Goal: Task Accomplishment & Management: Use online tool/utility

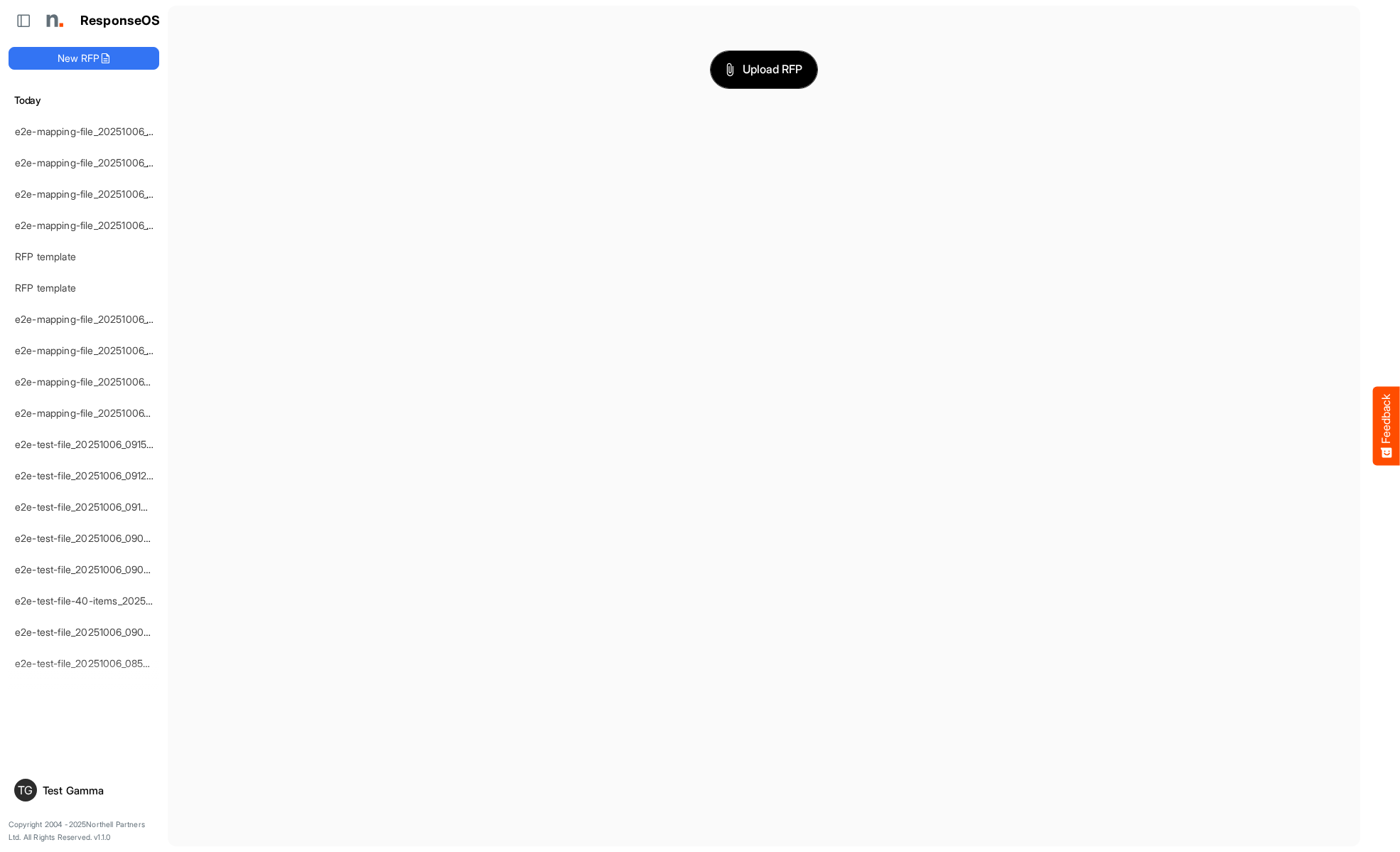
click at [764, 69] on span "Upload RFP" at bounding box center [764, 69] width 77 height 18
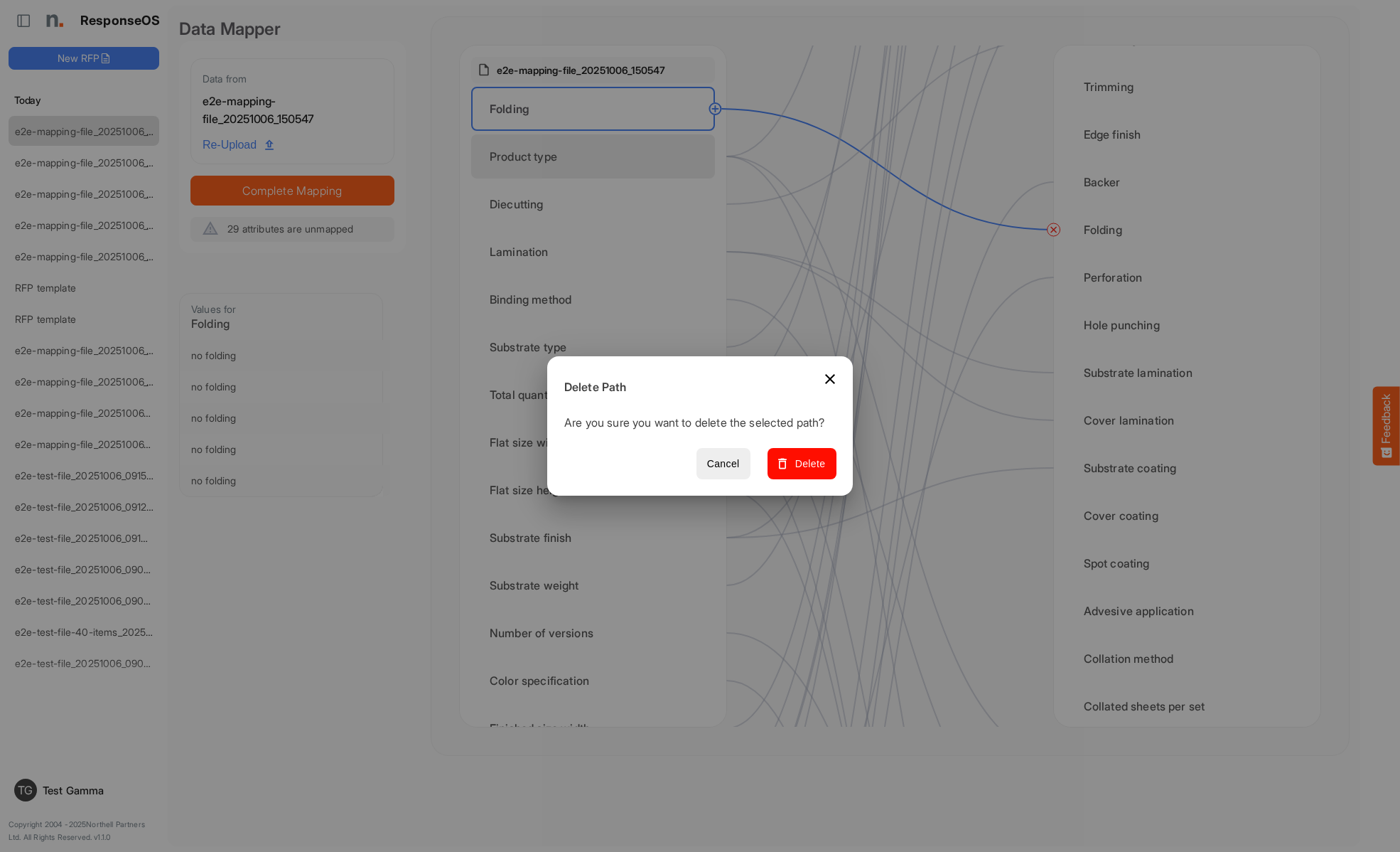
click at [807, 471] on span "Delete" at bounding box center [801, 464] width 48 height 18
click at [597, 156] on div "Product type" at bounding box center [593, 156] width 244 height 44
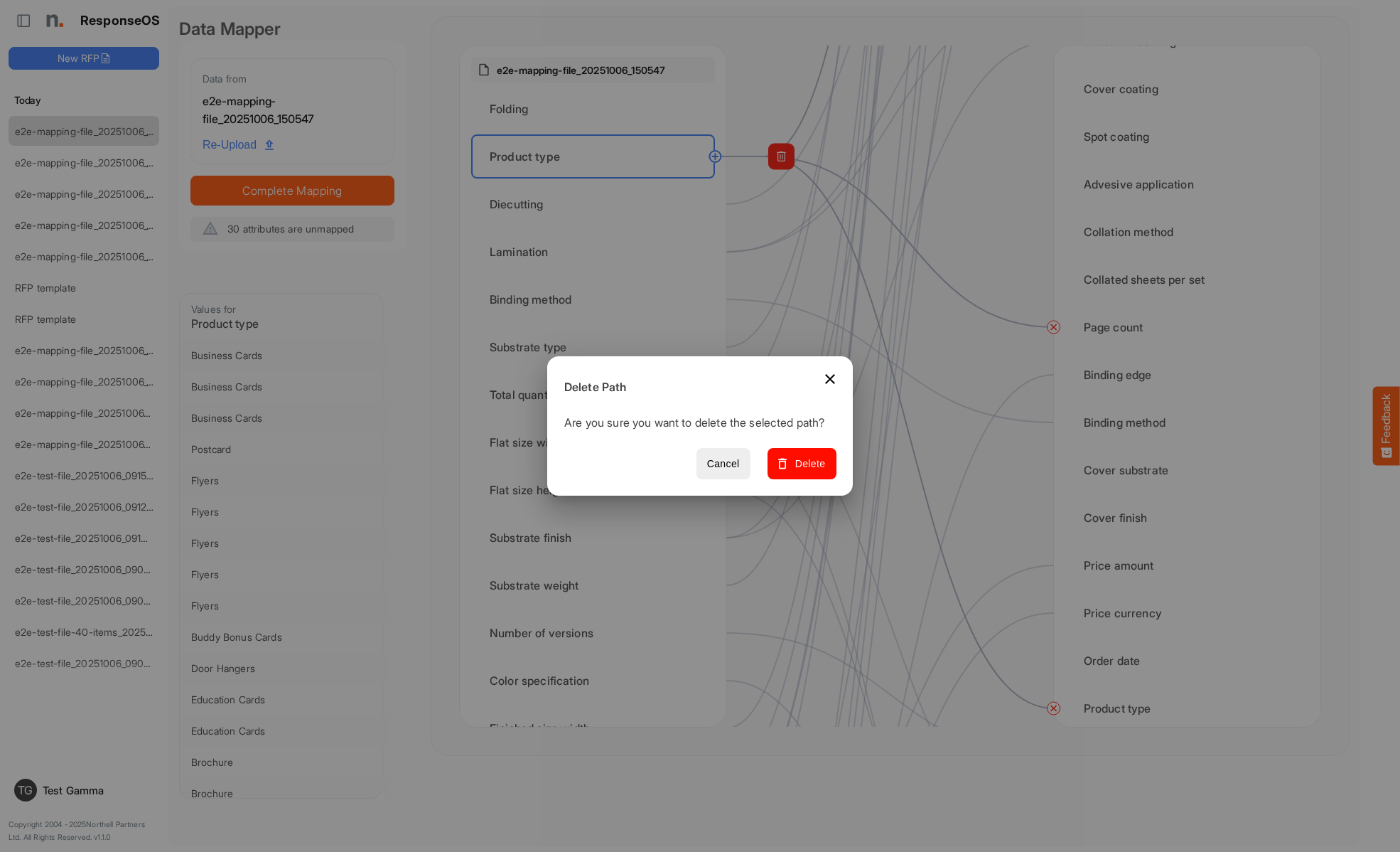
click at [807, 471] on span "Delete" at bounding box center [801, 464] width 48 height 18
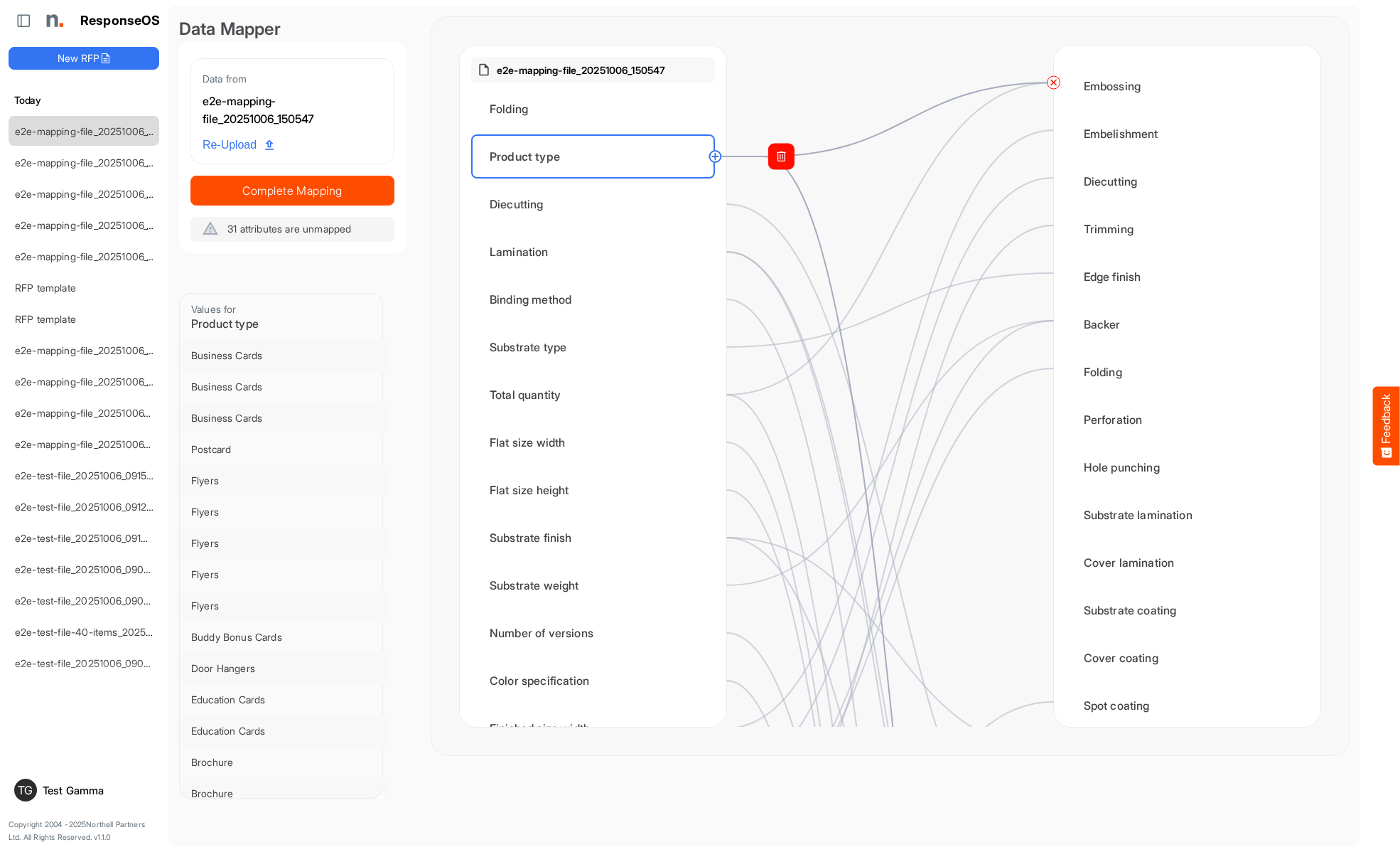
scroll to position [1280, 0]
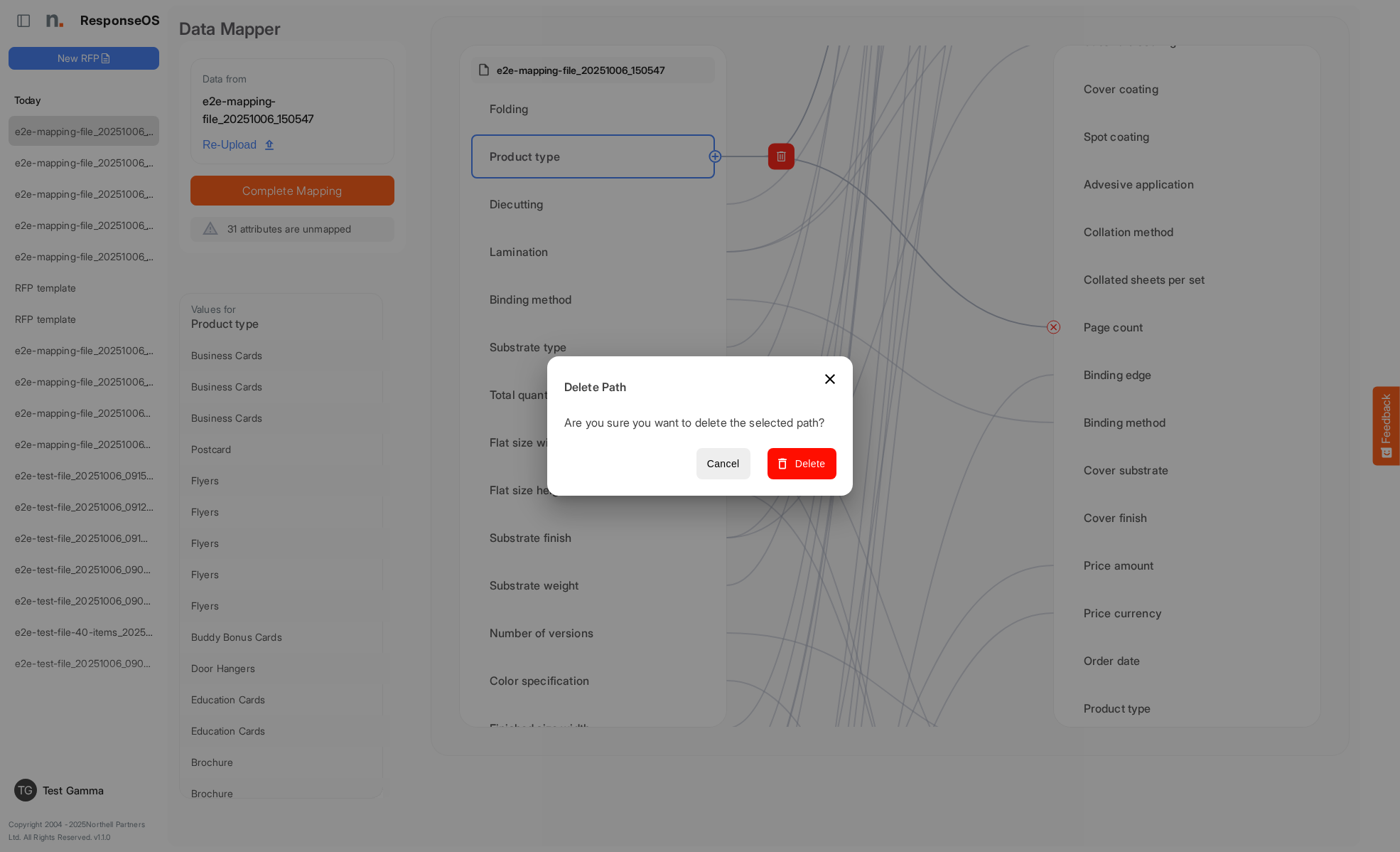
click at [807, 471] on span "Delete" at bounding box center [801, 464] width 48 height 18
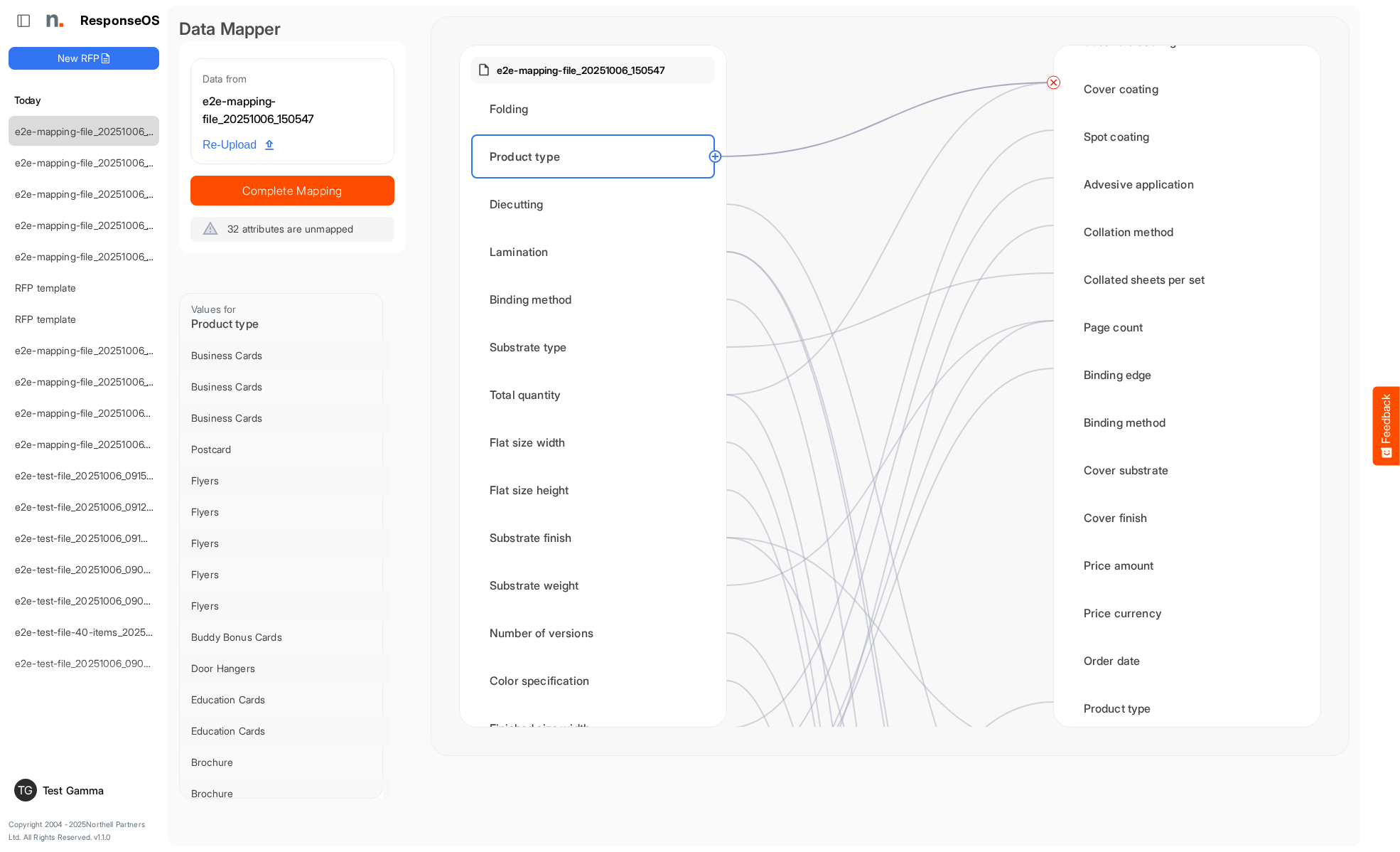
scroll to position [0, 0]
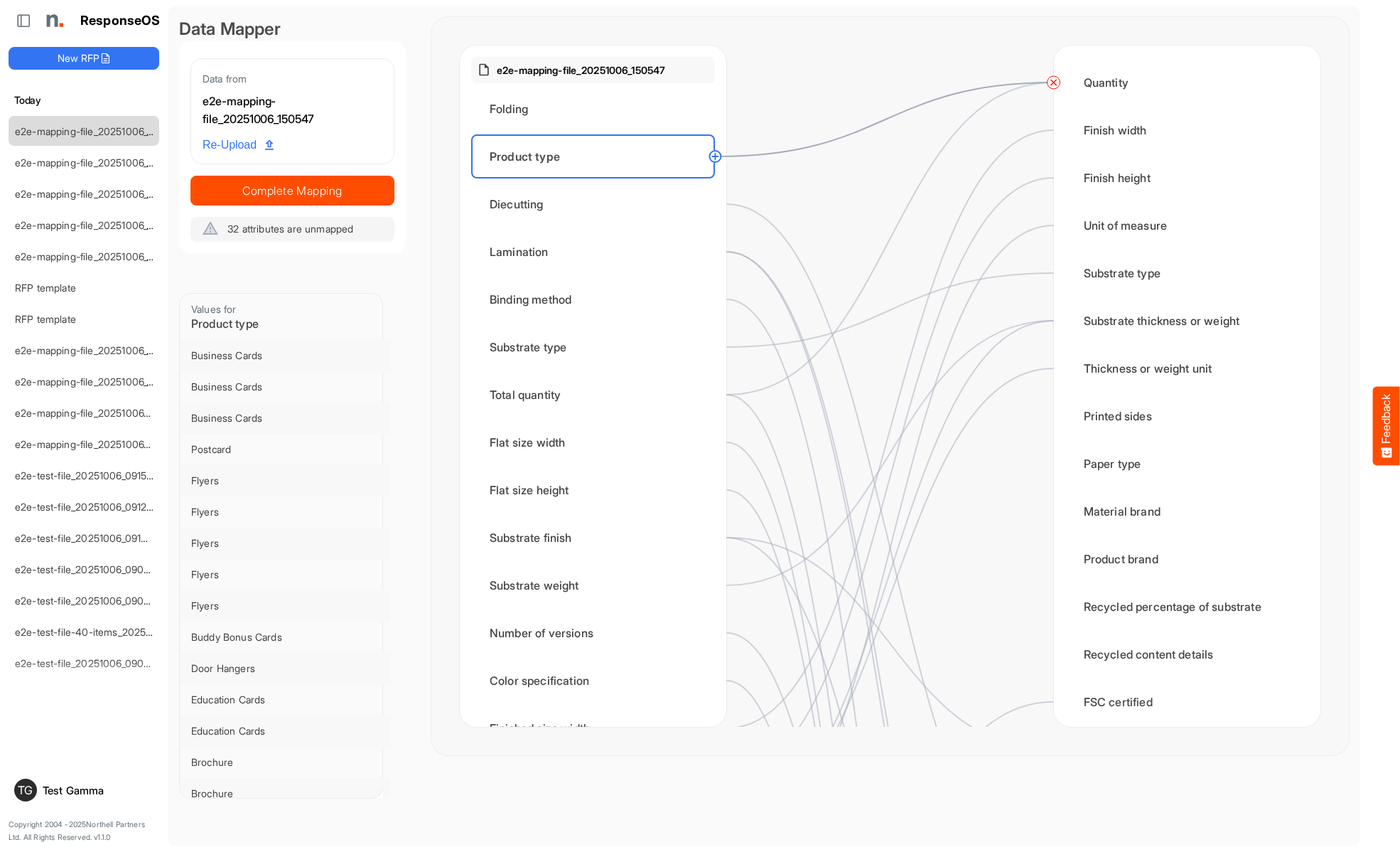
click at [1053, 83] on circle at bounding box center [1054, 82] width 17 height 17
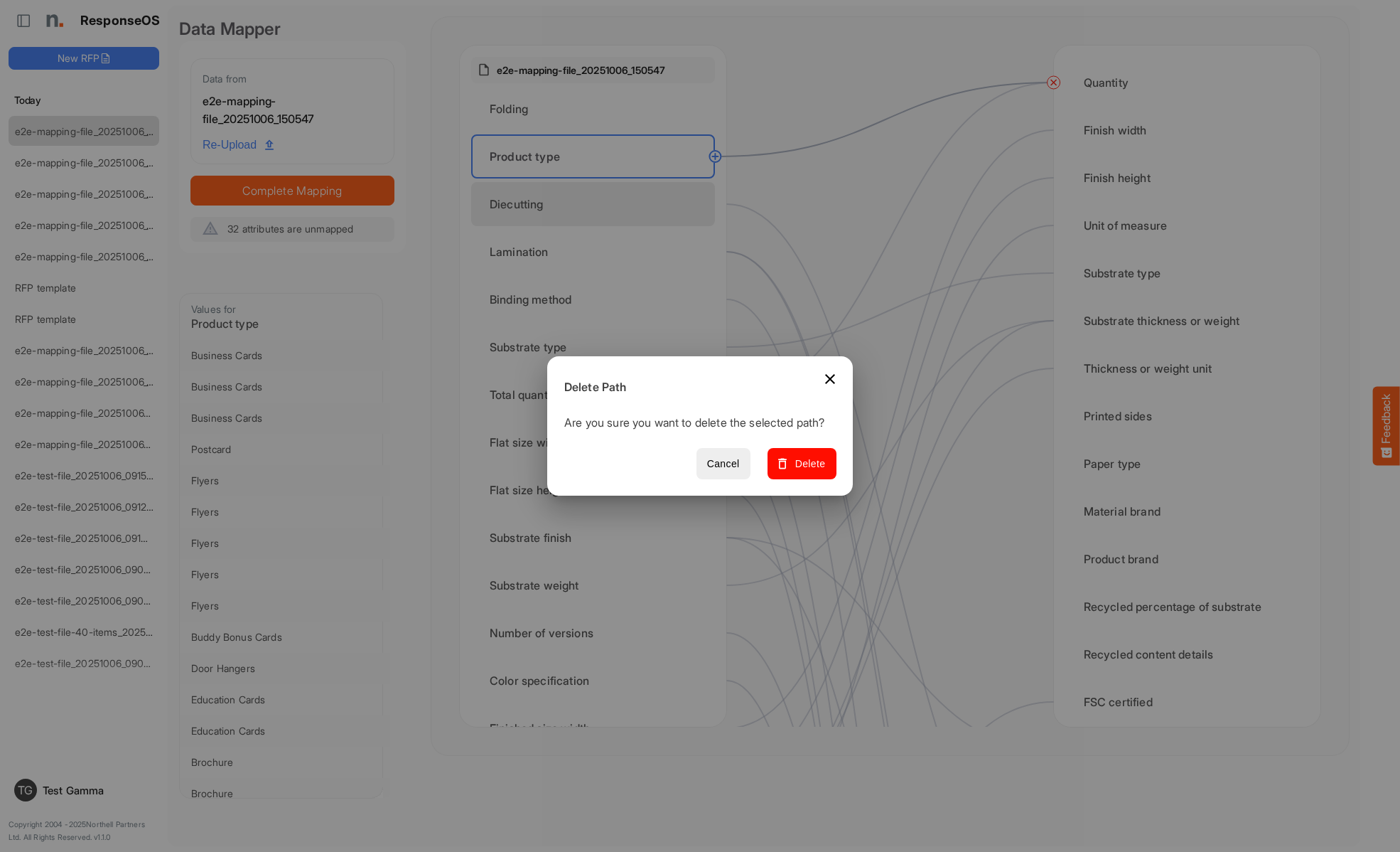
click at [807, 471] on span "Delete" at bounding box center [801, 464] width 48 height 18
click at [597, 204] on div "Diecutting" at bounding box center [593, 204] width 244 height 44
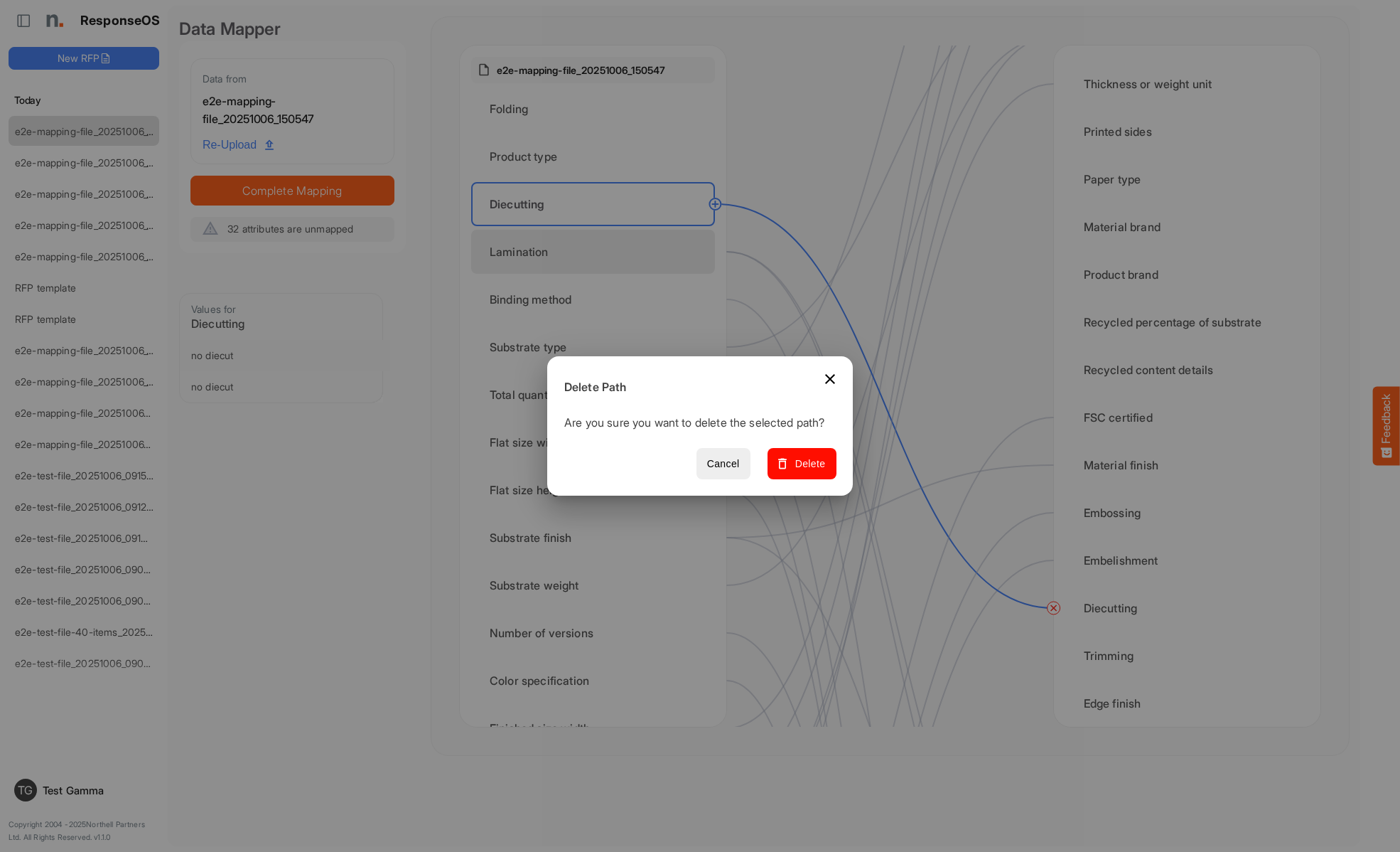
click at [807, 471] on span "Delete" at bounding box center [801, 464] width 48 height 18
click at [597, 252] on div "Lamination" at bounding box center [593, 252] width 244 height 44
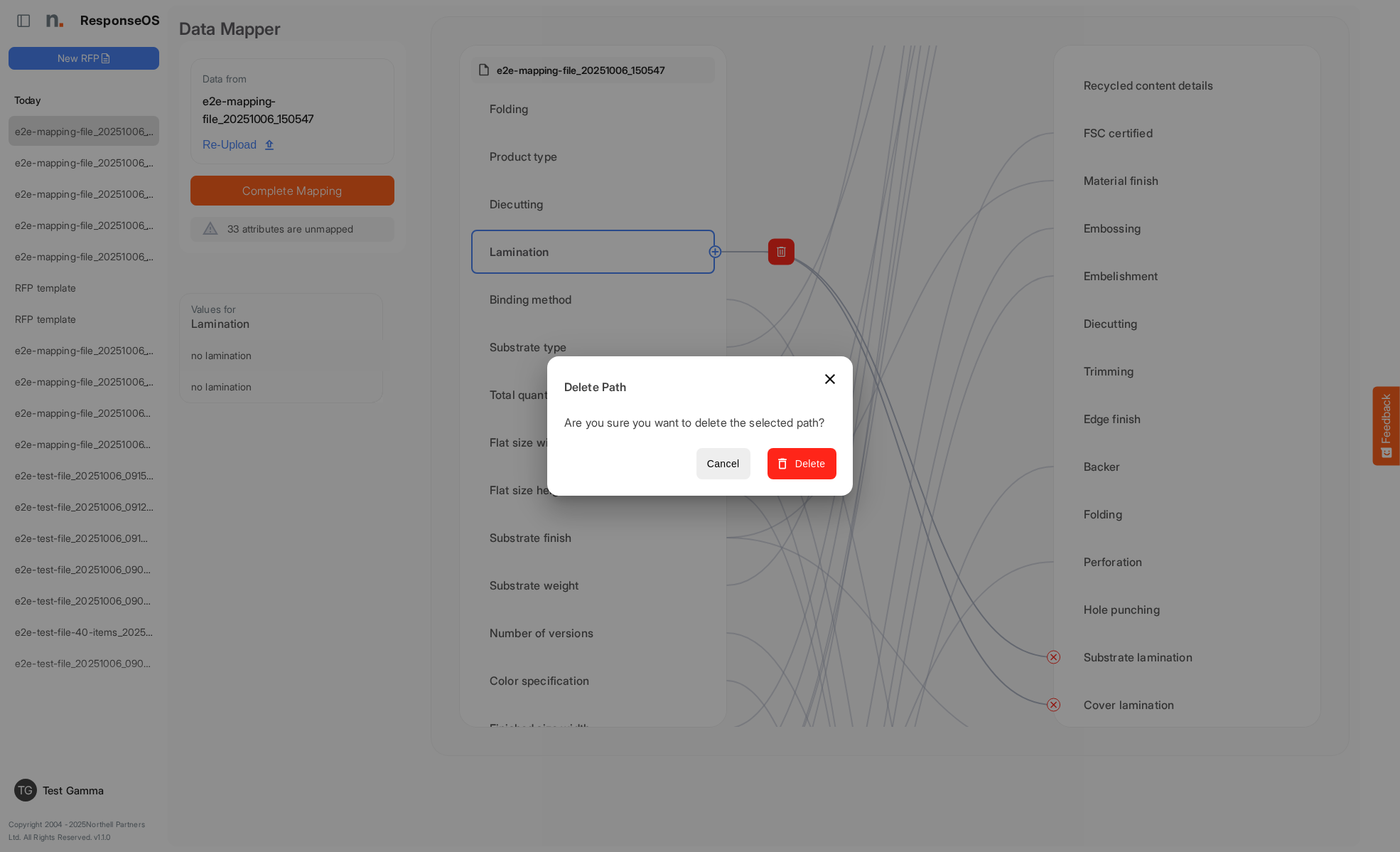
click at [807, 471] on span "Delete" at bounding box center [801, 464] width 48 height 18
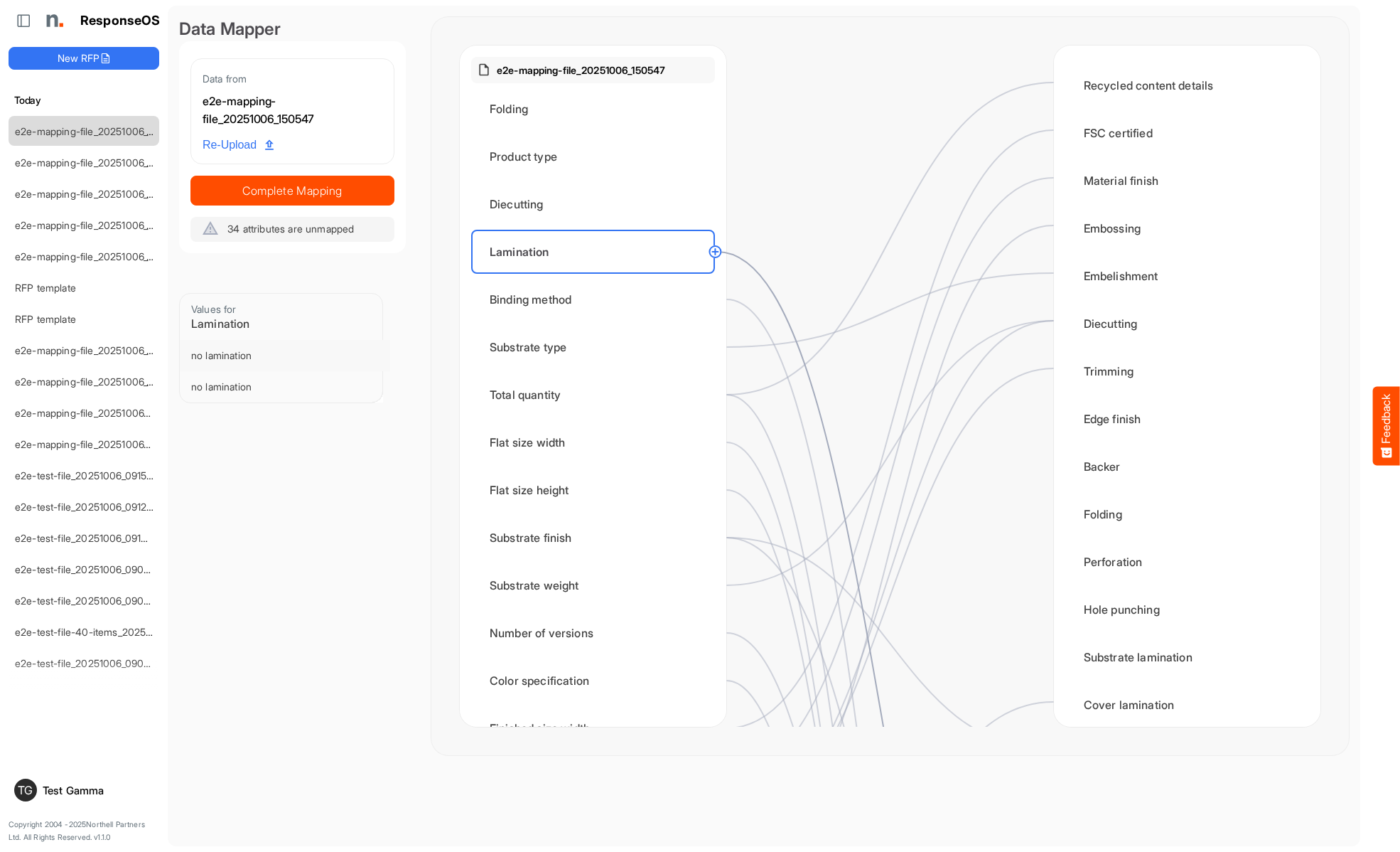
scroll to position [569, 0]
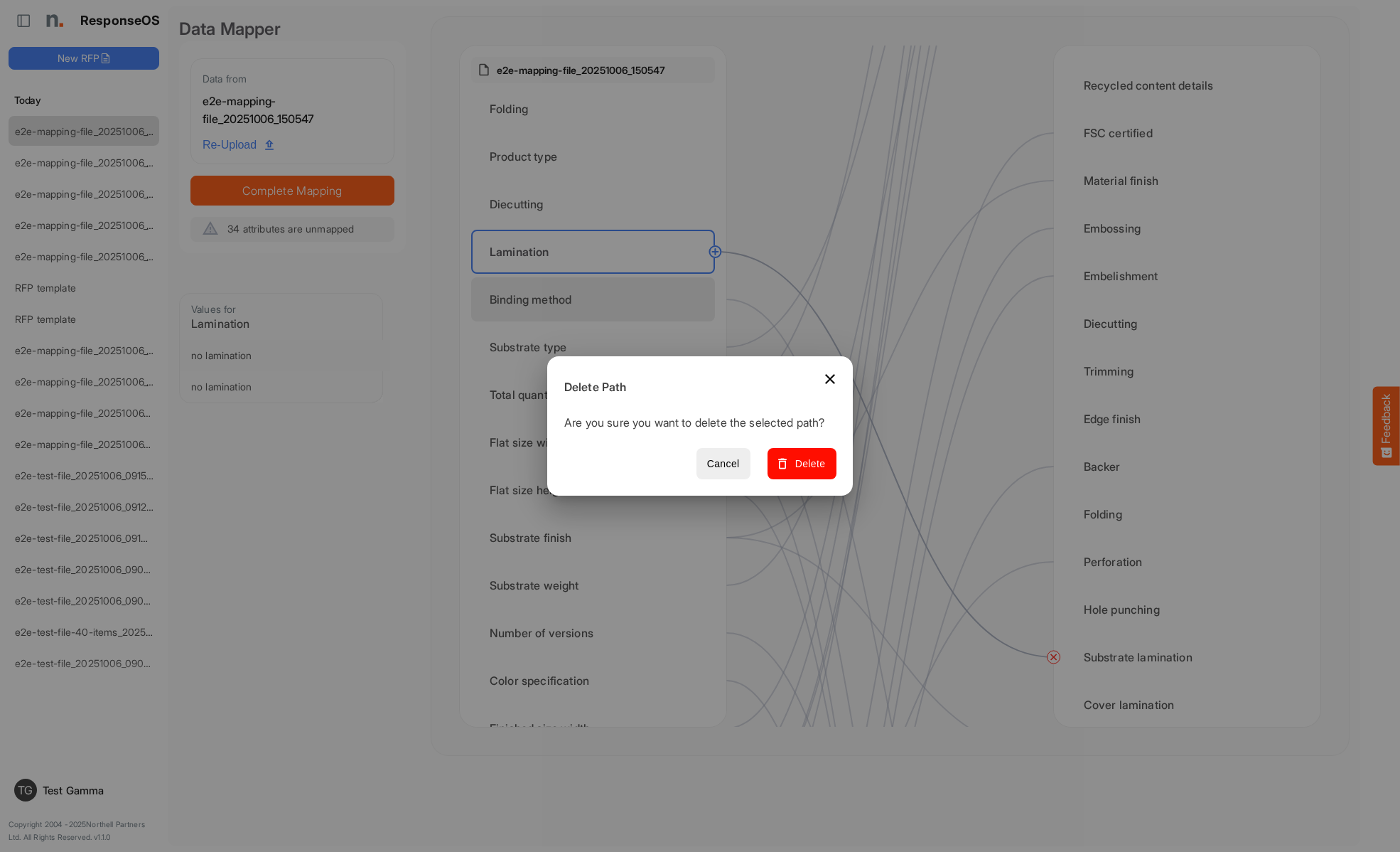
click at [807, 471] on span "Delete" at bounding box center [801, 464] width 48 height 18
click at [597, 299] on div "Binding method" at bounding box center [593, 299] width 244 height 44
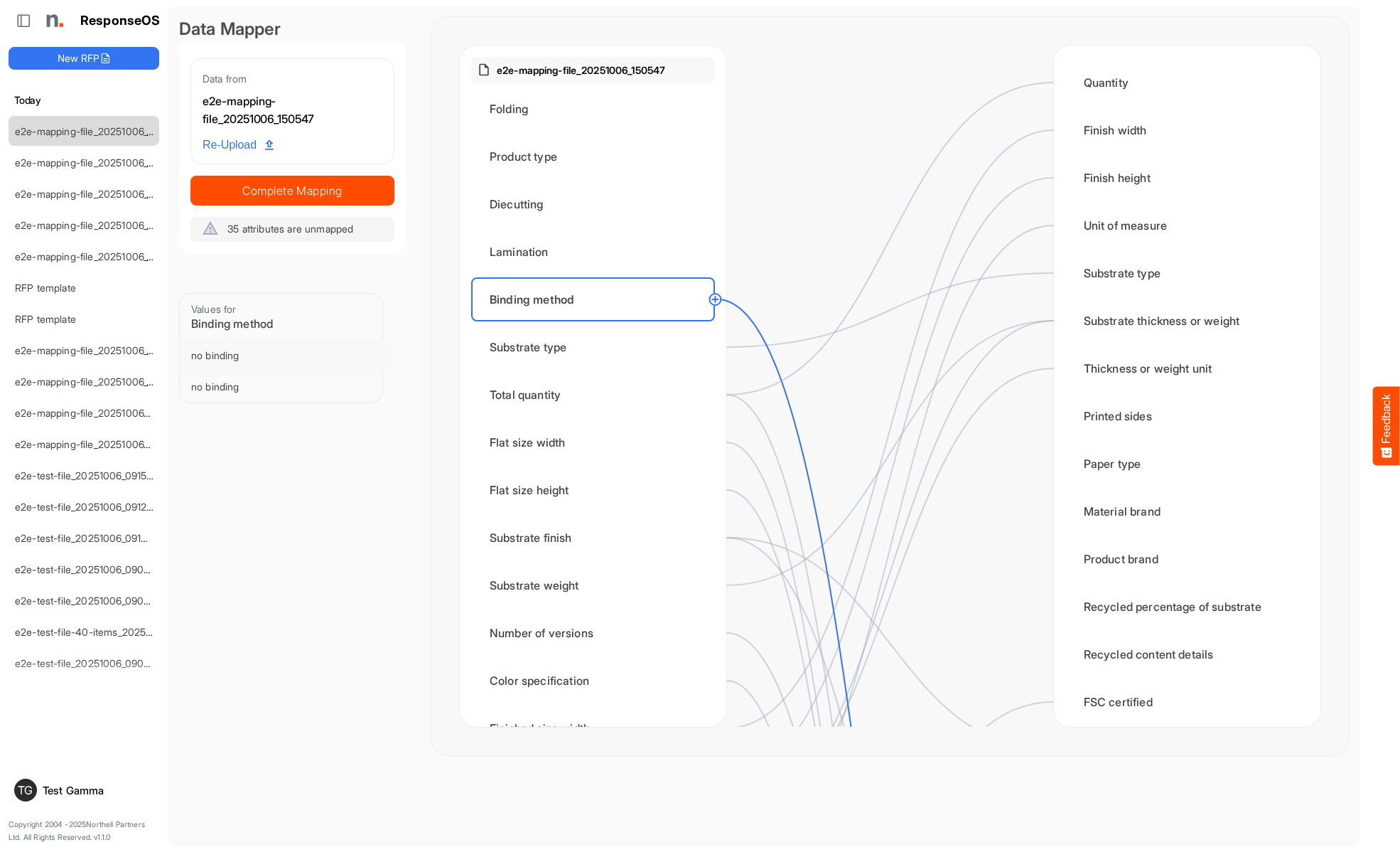
scroll to position [1137, 0]
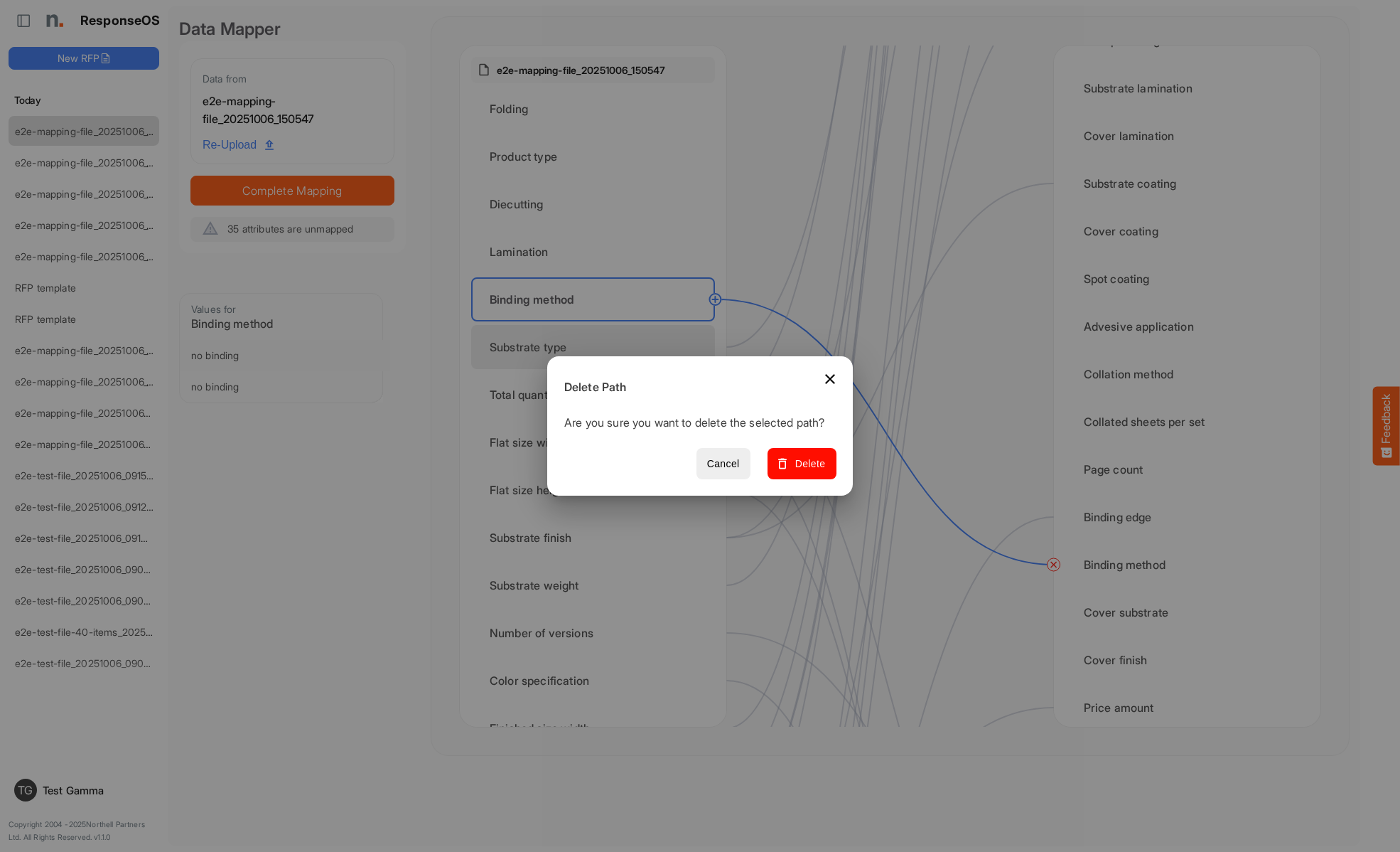
click at [807, 471] on span "Delete" at bounding box center [801, 464] width 48 height 18
click at [597, 347] on div "Substrate type" at bounding box center [593, 347] width 244 height 44
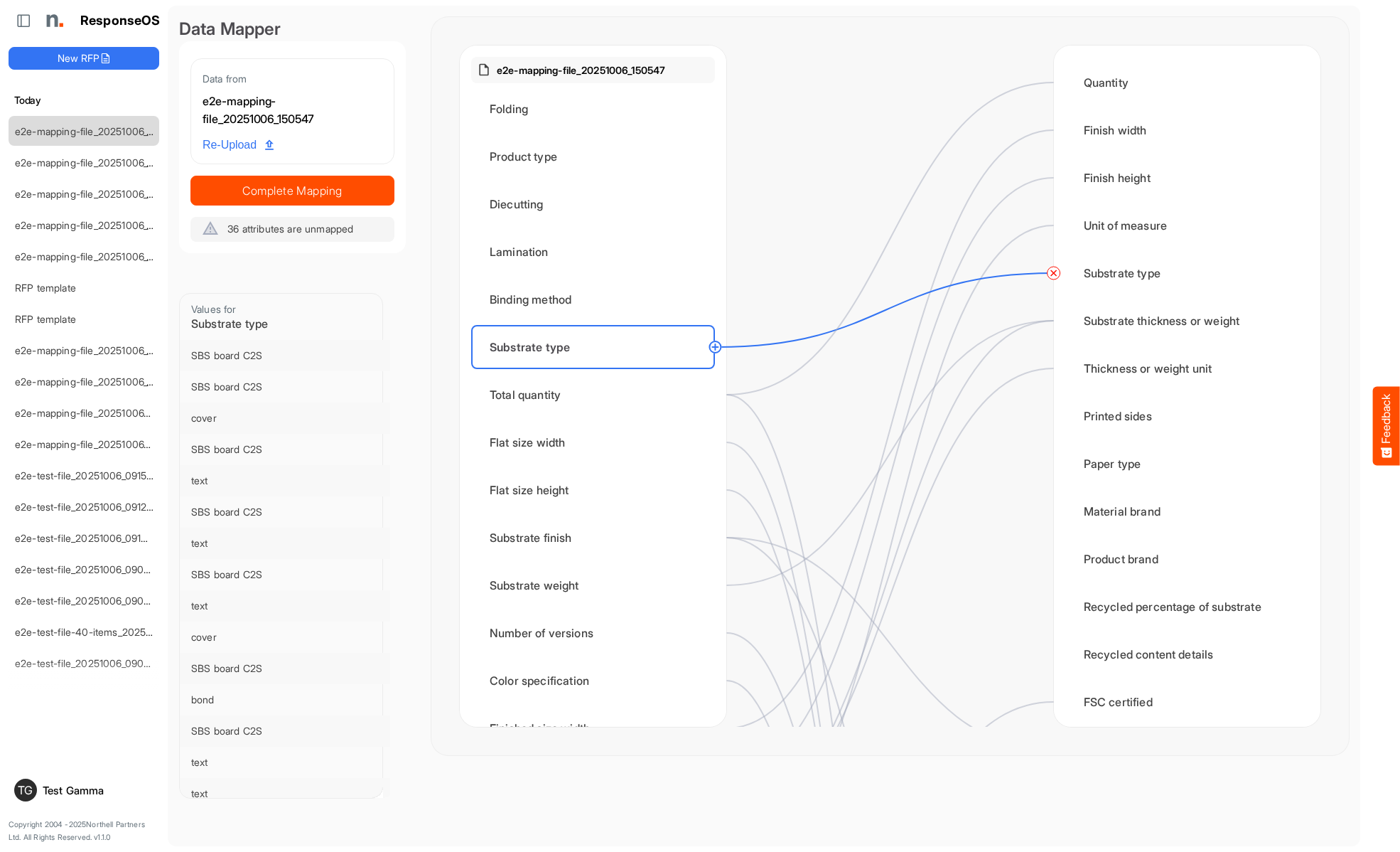
click at [1053, 273] on circle at bounding box center [1054, 273] width 17 height 17
click at [597, 395] on div "Total quantity" at bounding box center [593, 395] width 244 height 44
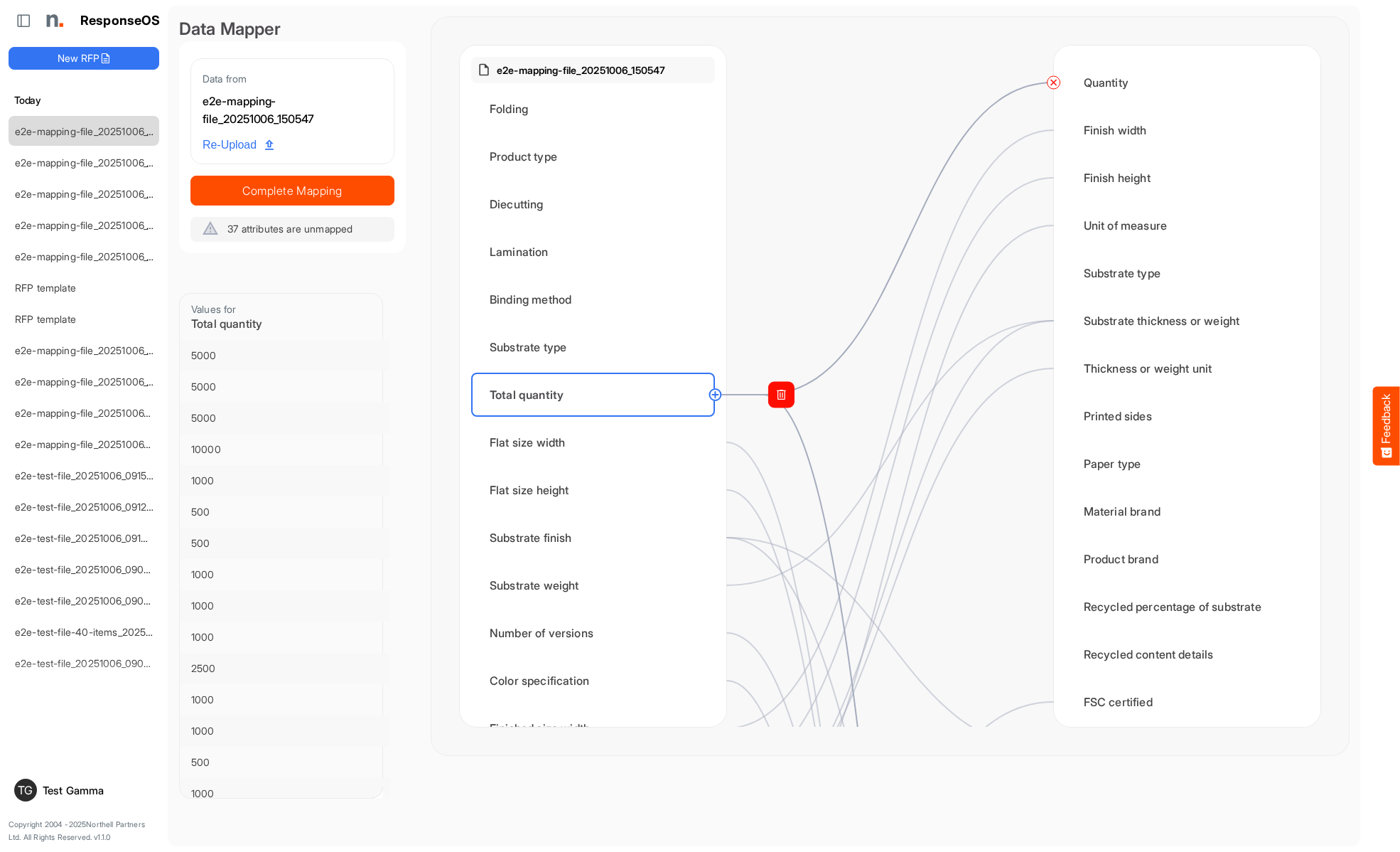
scroll to position [1422, 0]
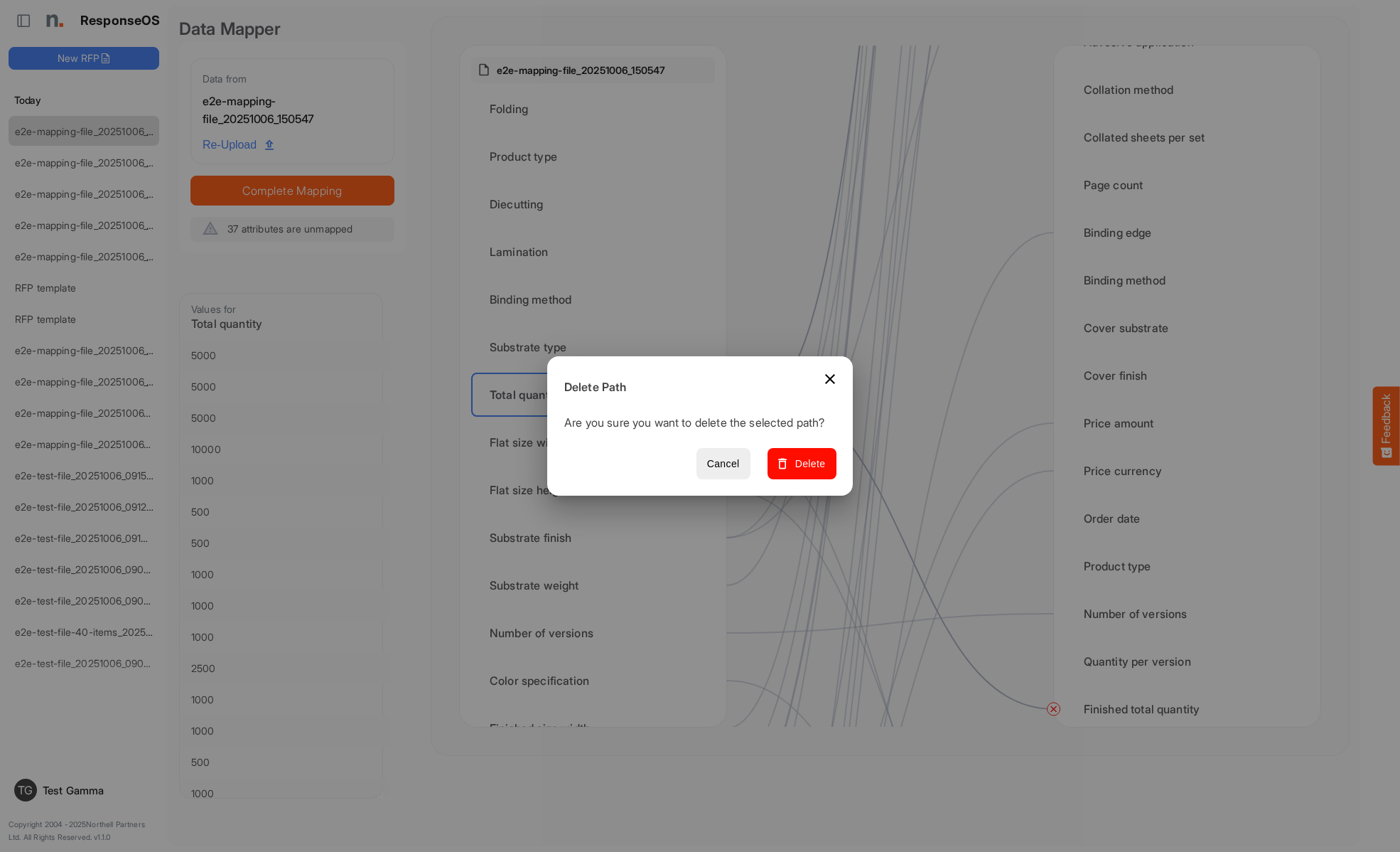
click at [807, 471] on span "Delete" at bounding box center [801, 464] width 48 height 18
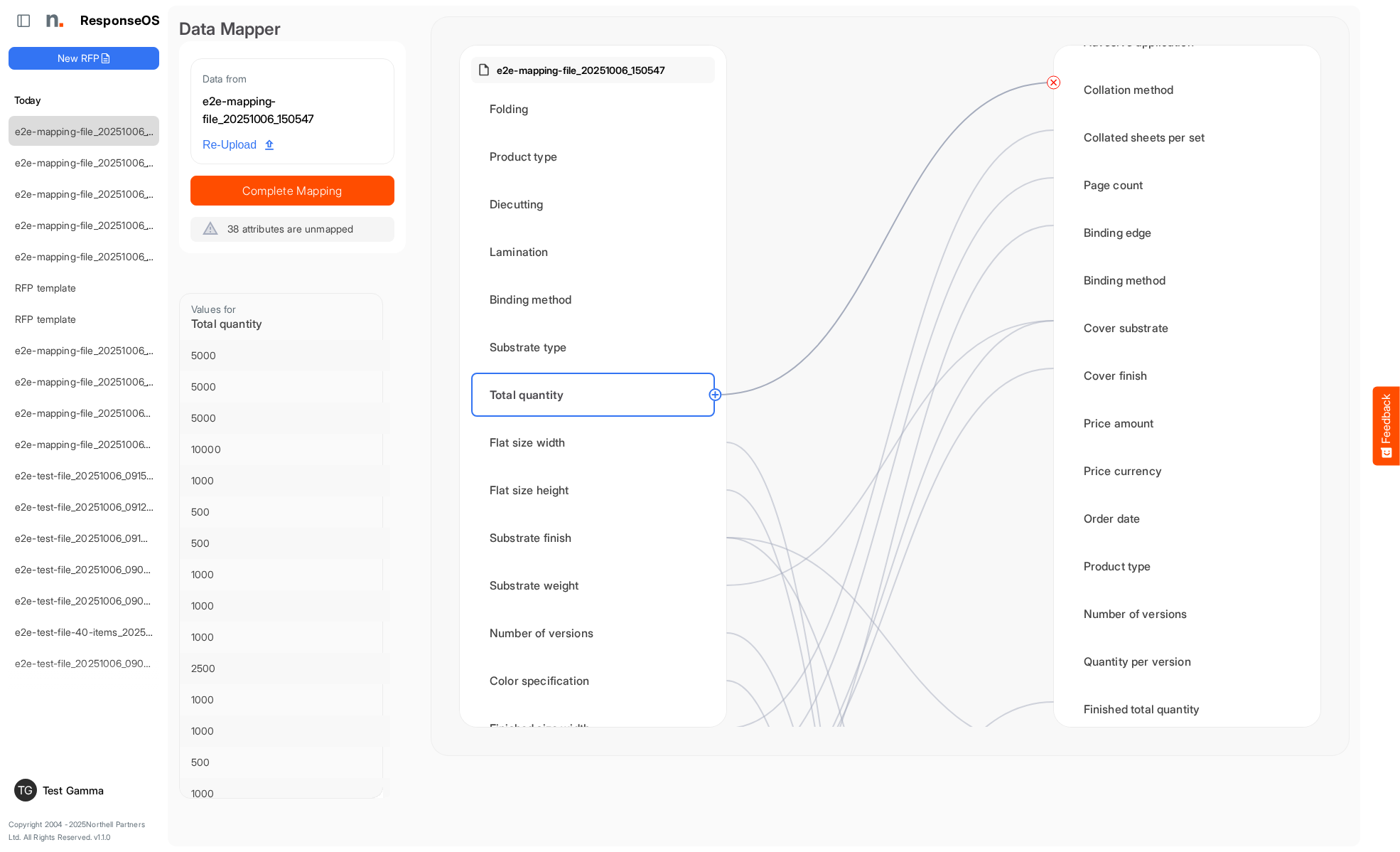
scroll to position [0, 0]
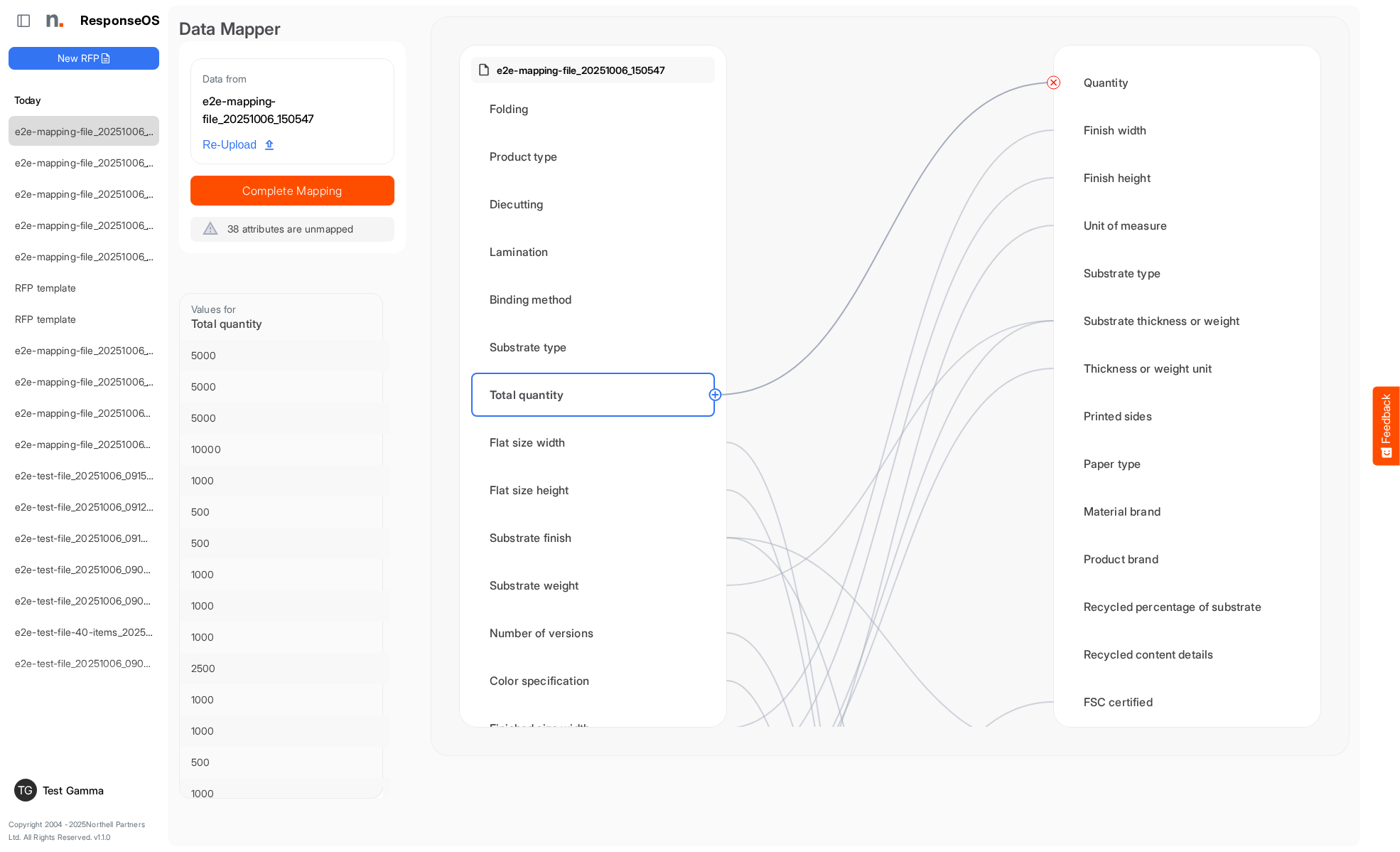
click at [1053, 83] on circle at bounding box center [1054, 82] width 17 height 17
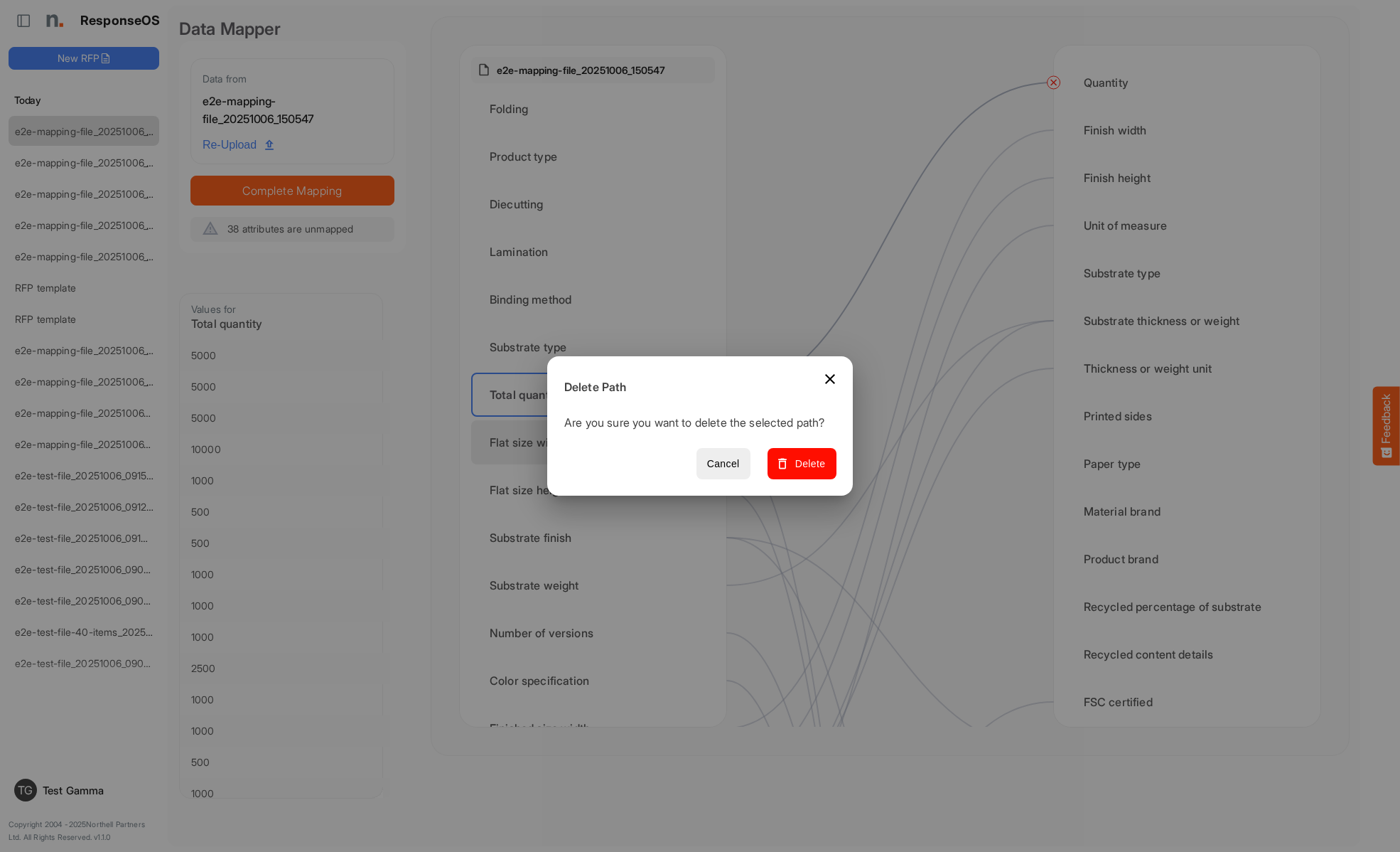
click at [807, 471] on span "Delete" at bounding box center [801, 464] width 48 height 18
click at [597, 442] on div "Flat size width" at bounding box center [593, 443] width 244 height 44
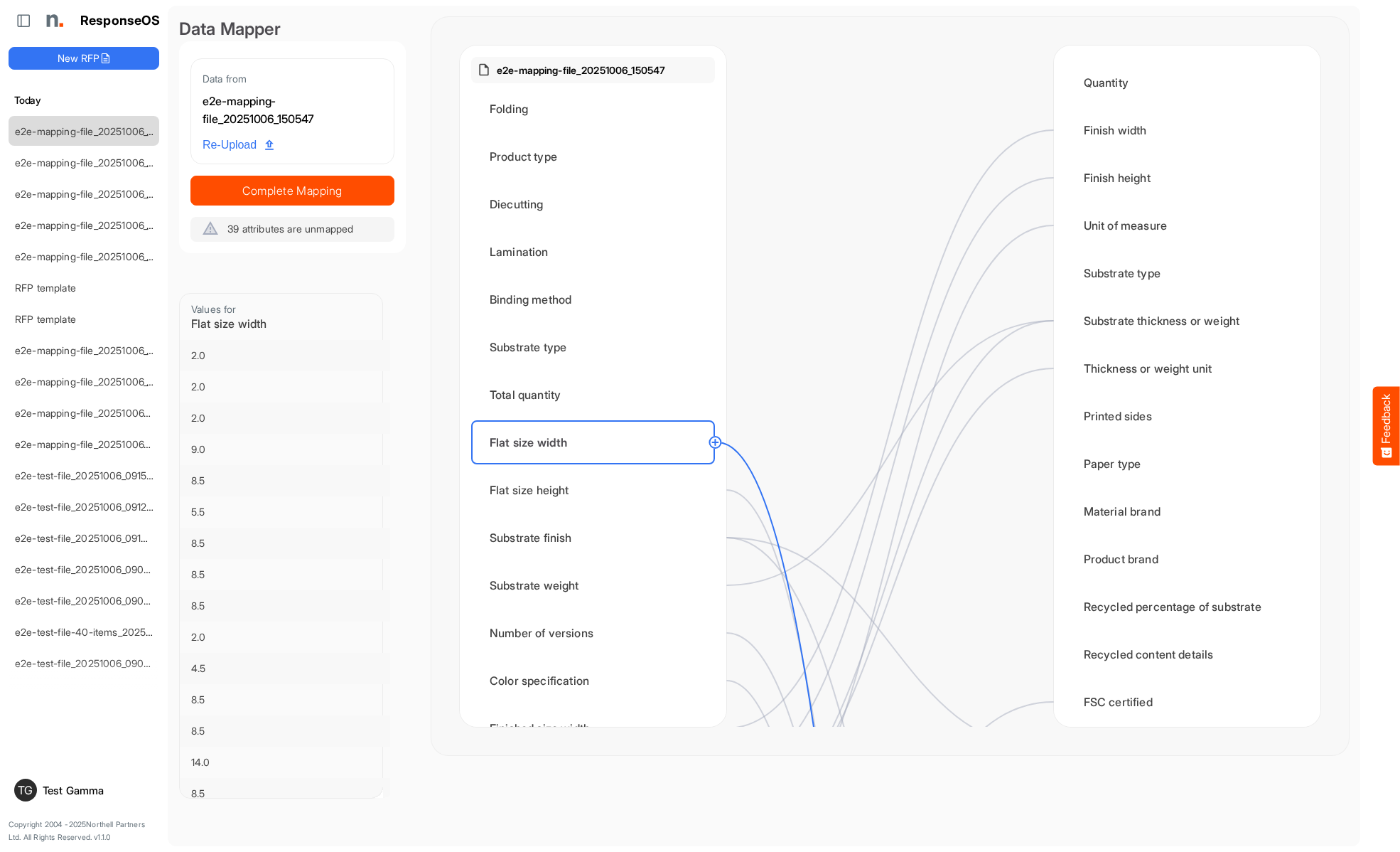
scroll to position [1706, 0]
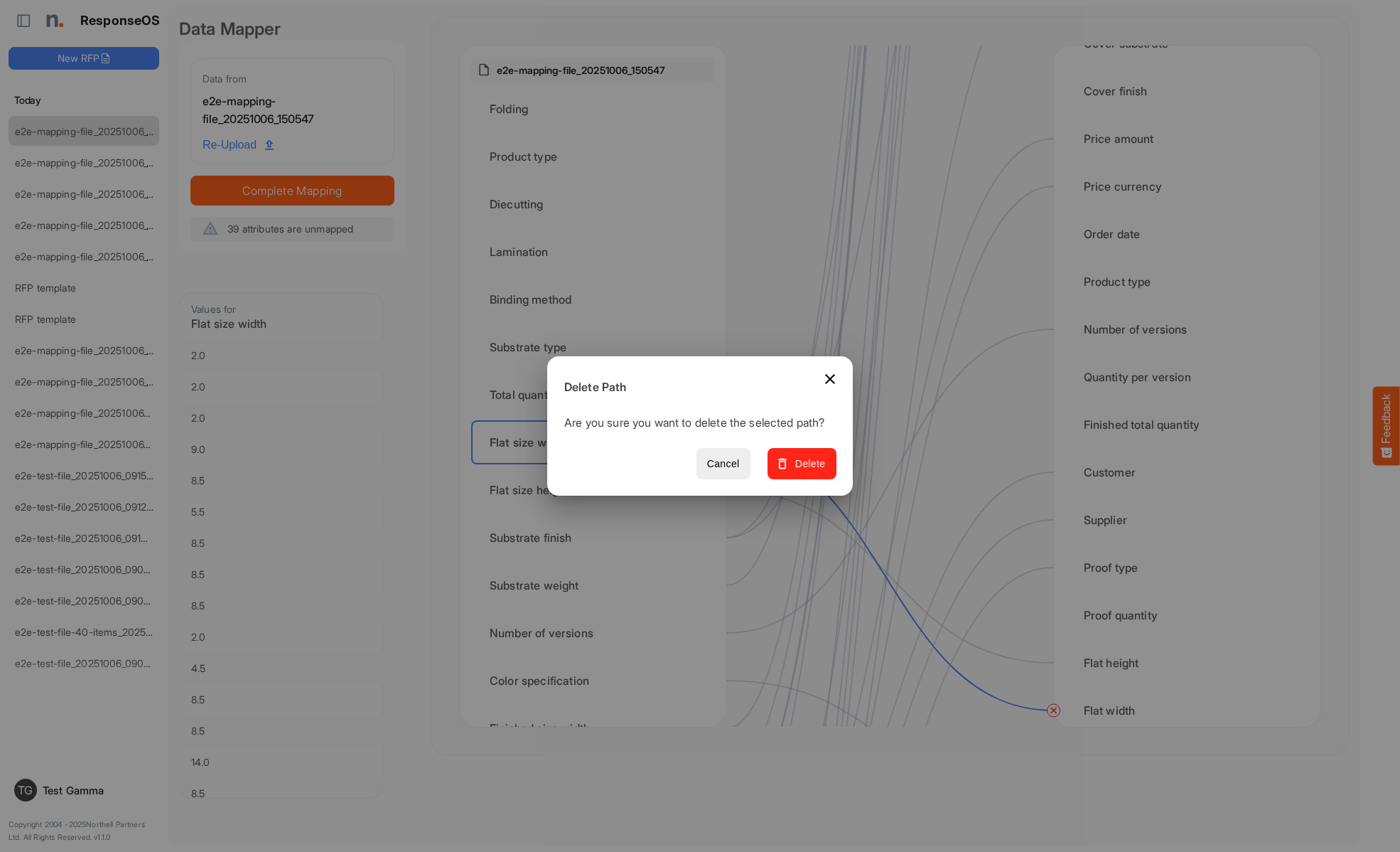
click at [807, 471] on span "Delete" at bounding box center [801, 464] width 48 height 18
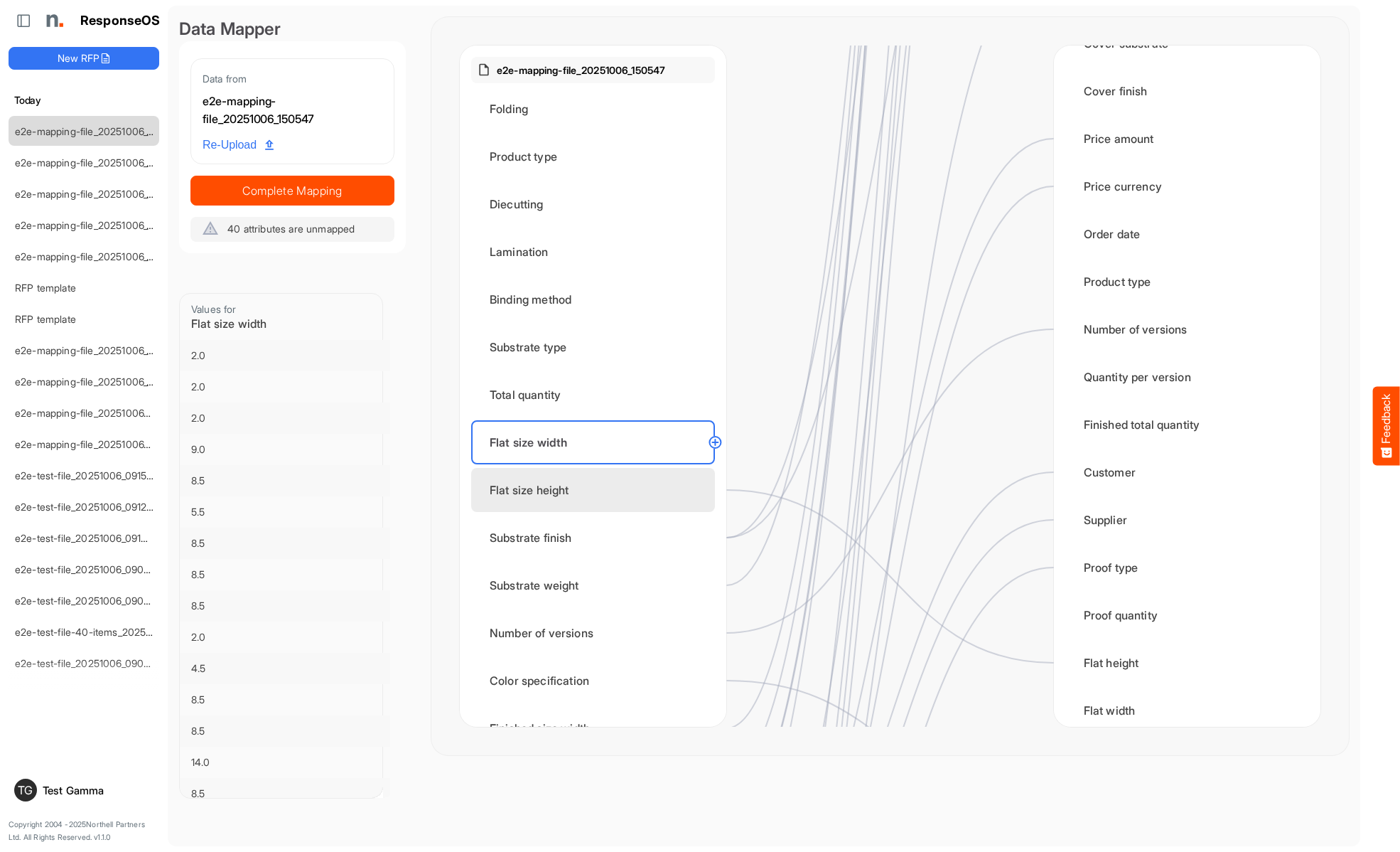
click at [597, 490] on div "Flat size height" at bounding box center [593, 490] width 244 height 44
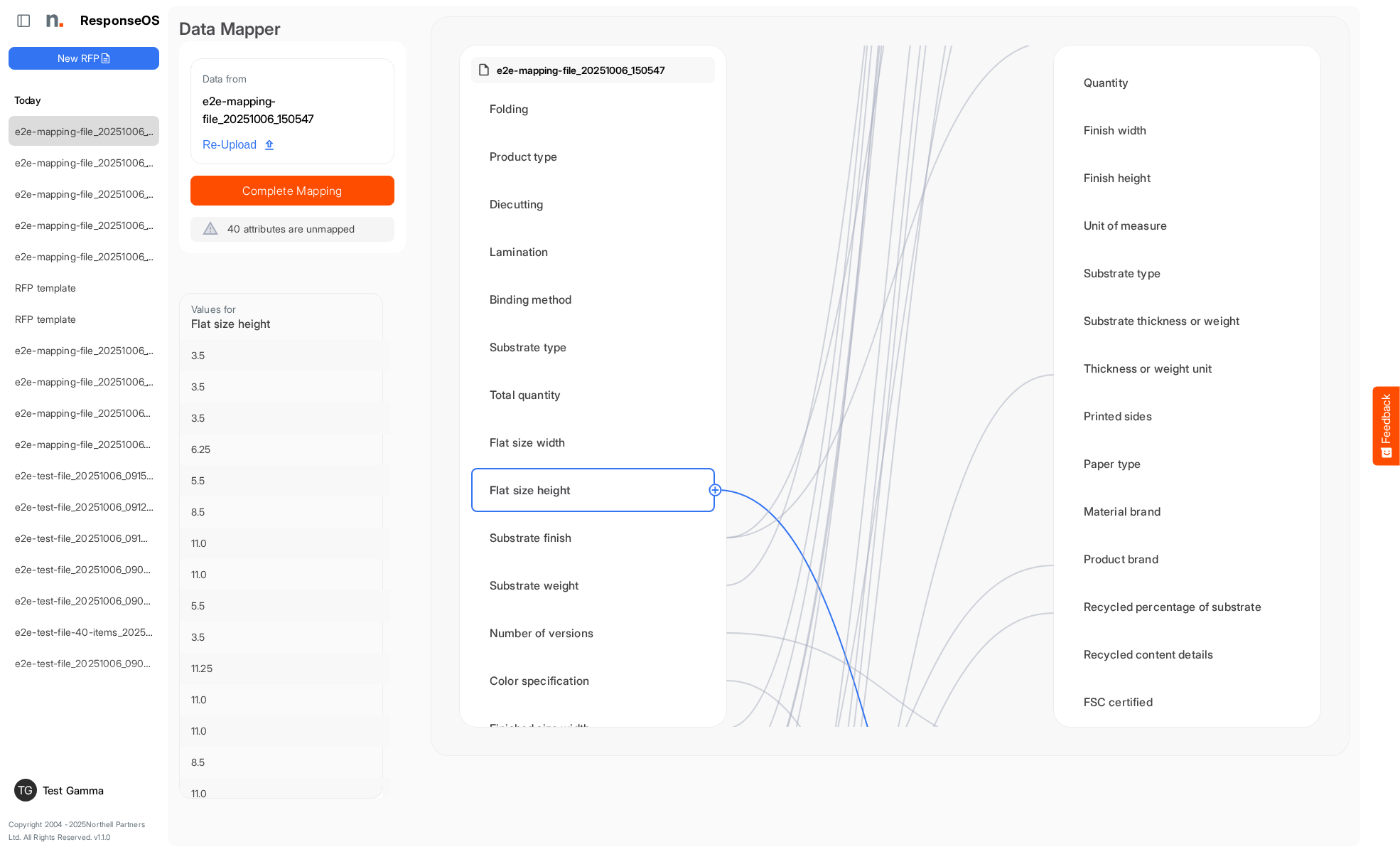
scroll to position [1991, 0]
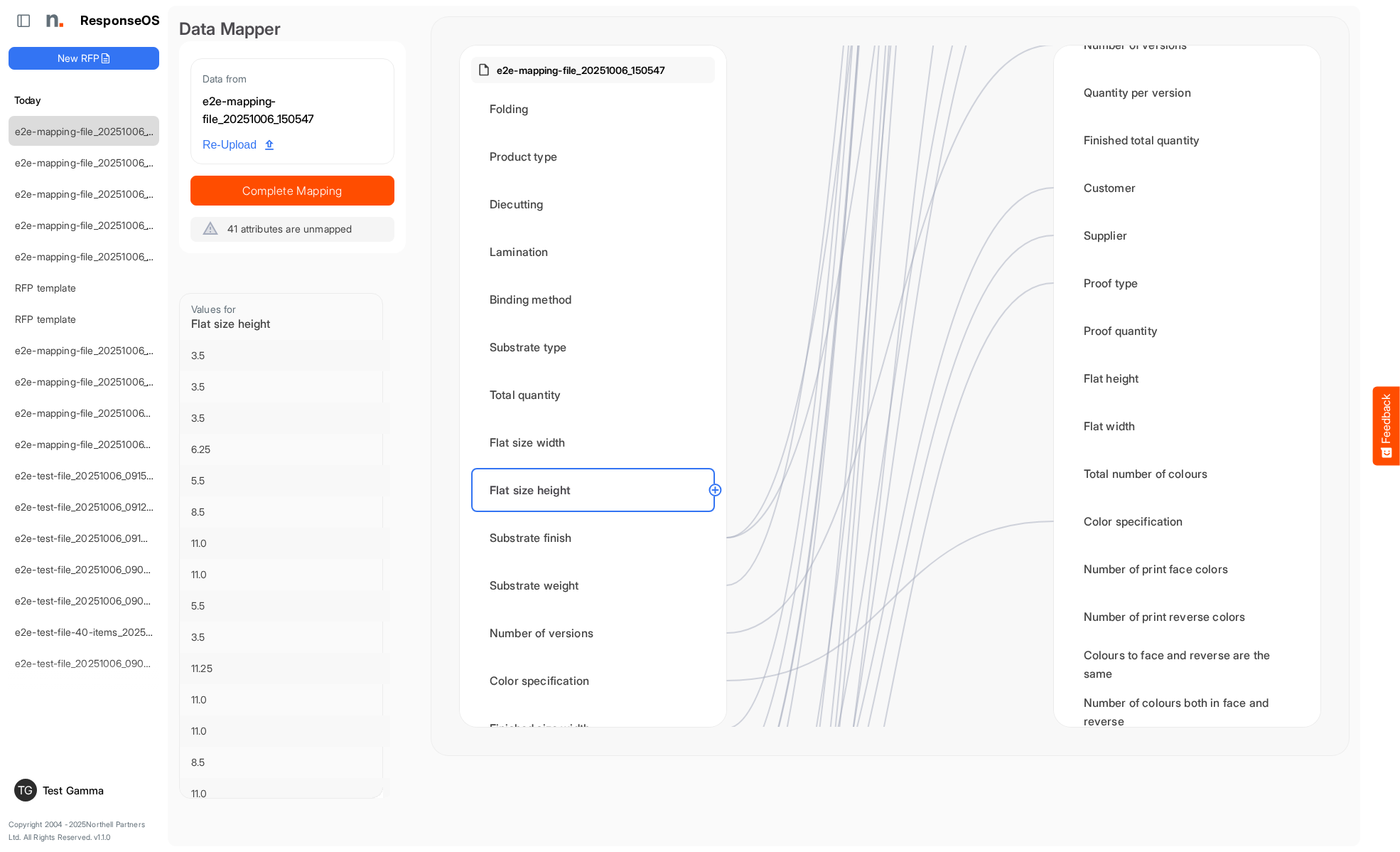
click at [597, 538] on div "Substrate finish" at bounding box center [593, 538] width 244 height 44
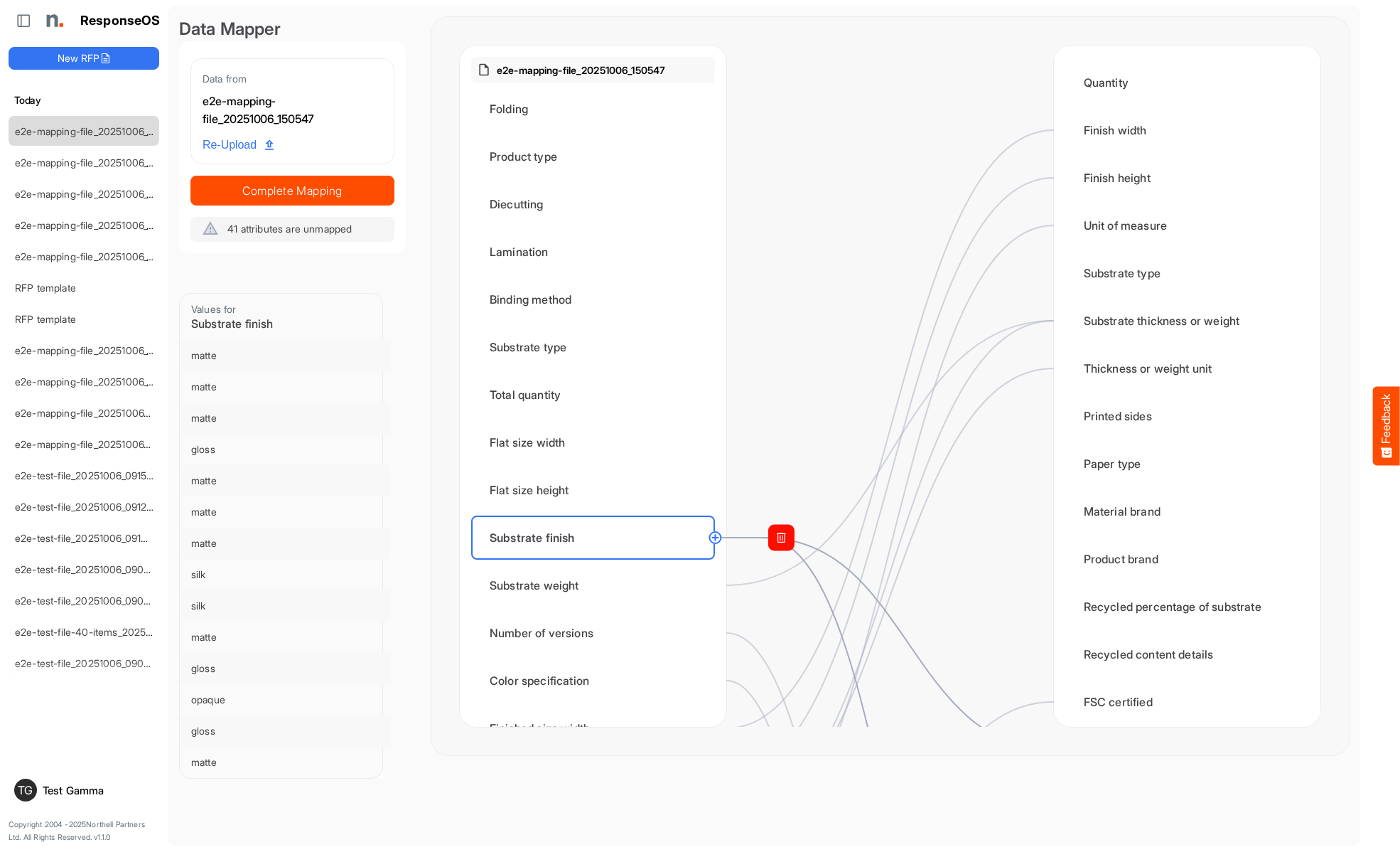
scroll to position [285, 0]
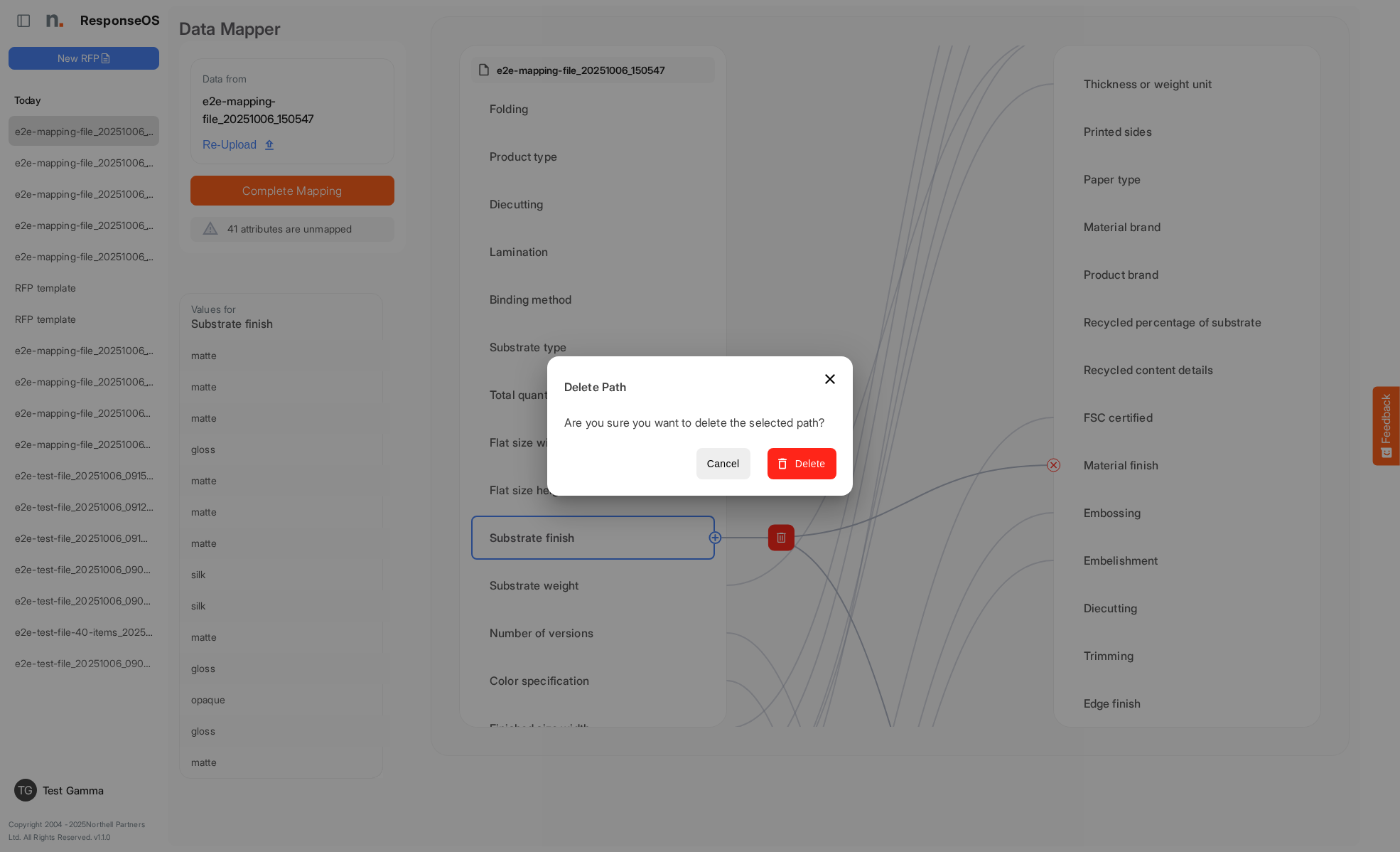
click at [807, 471] on span "Delete" at bounding box center [801, 464] width 48 height 18
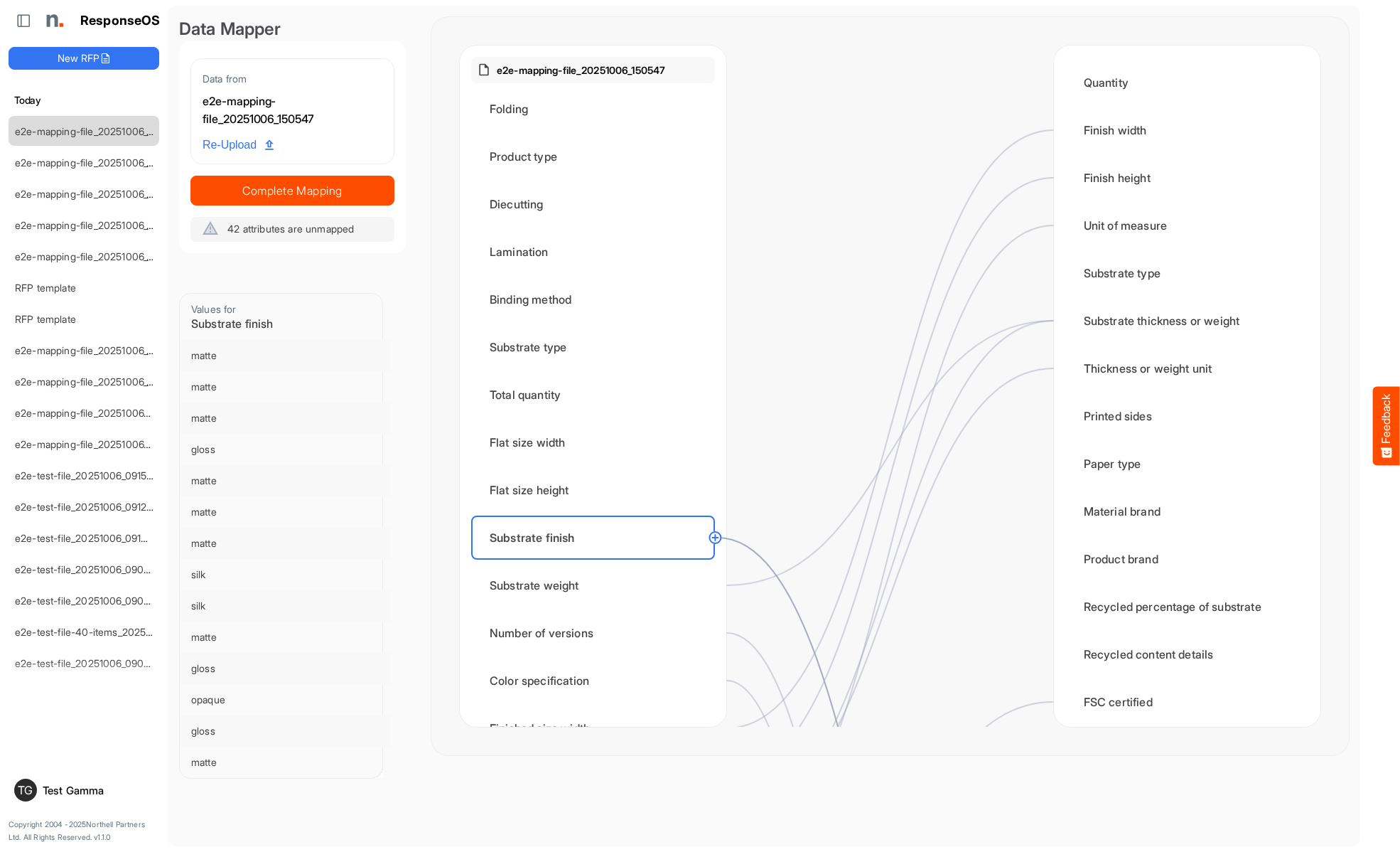
scroll to position [995, 0]
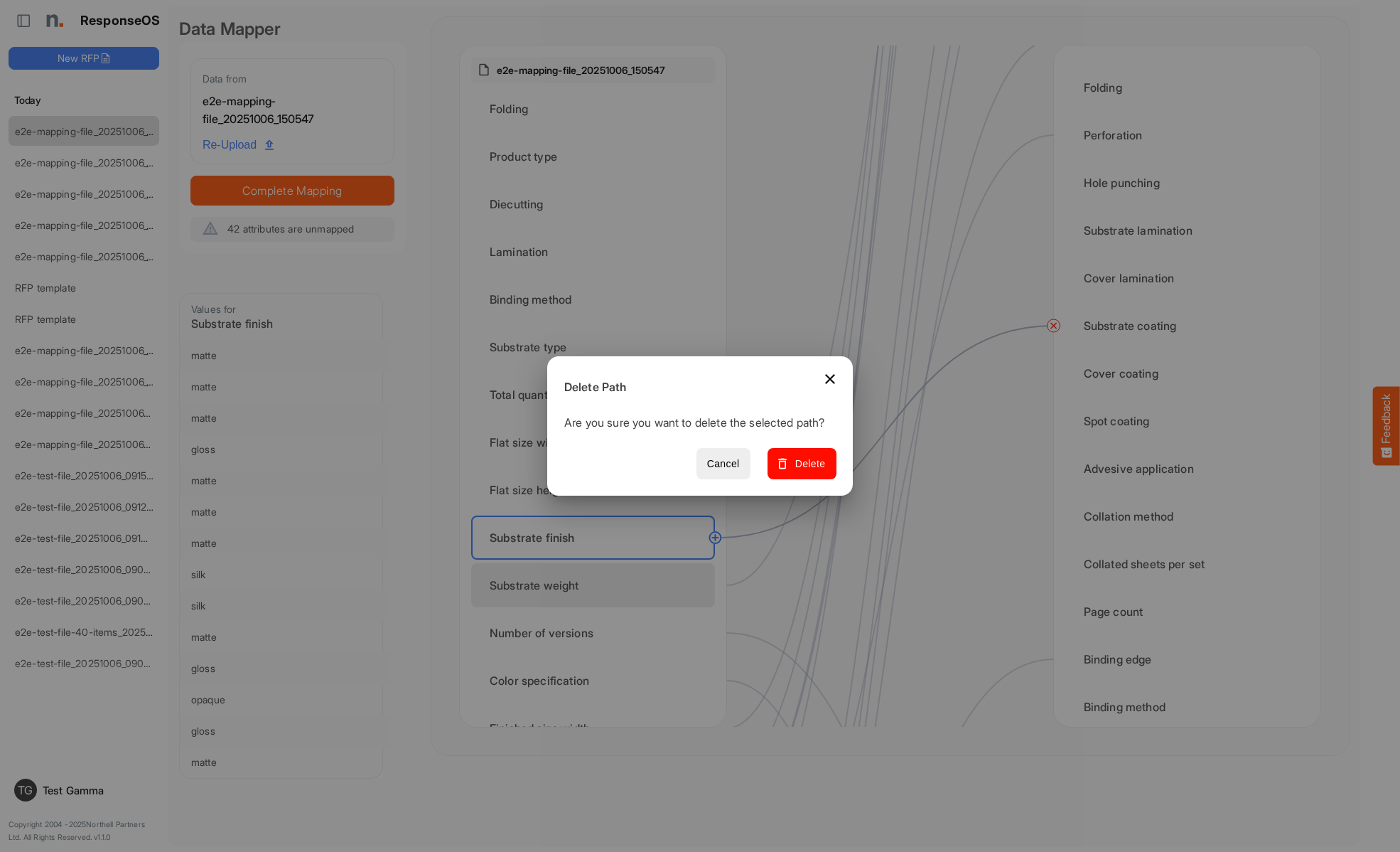
click at [807, 471] on span "Delete" at bounding box center [801, 464] width 48 height 18
click at [597, 585] on div "Substrate weight" at bounding box center [593, 585] width 244 height 44
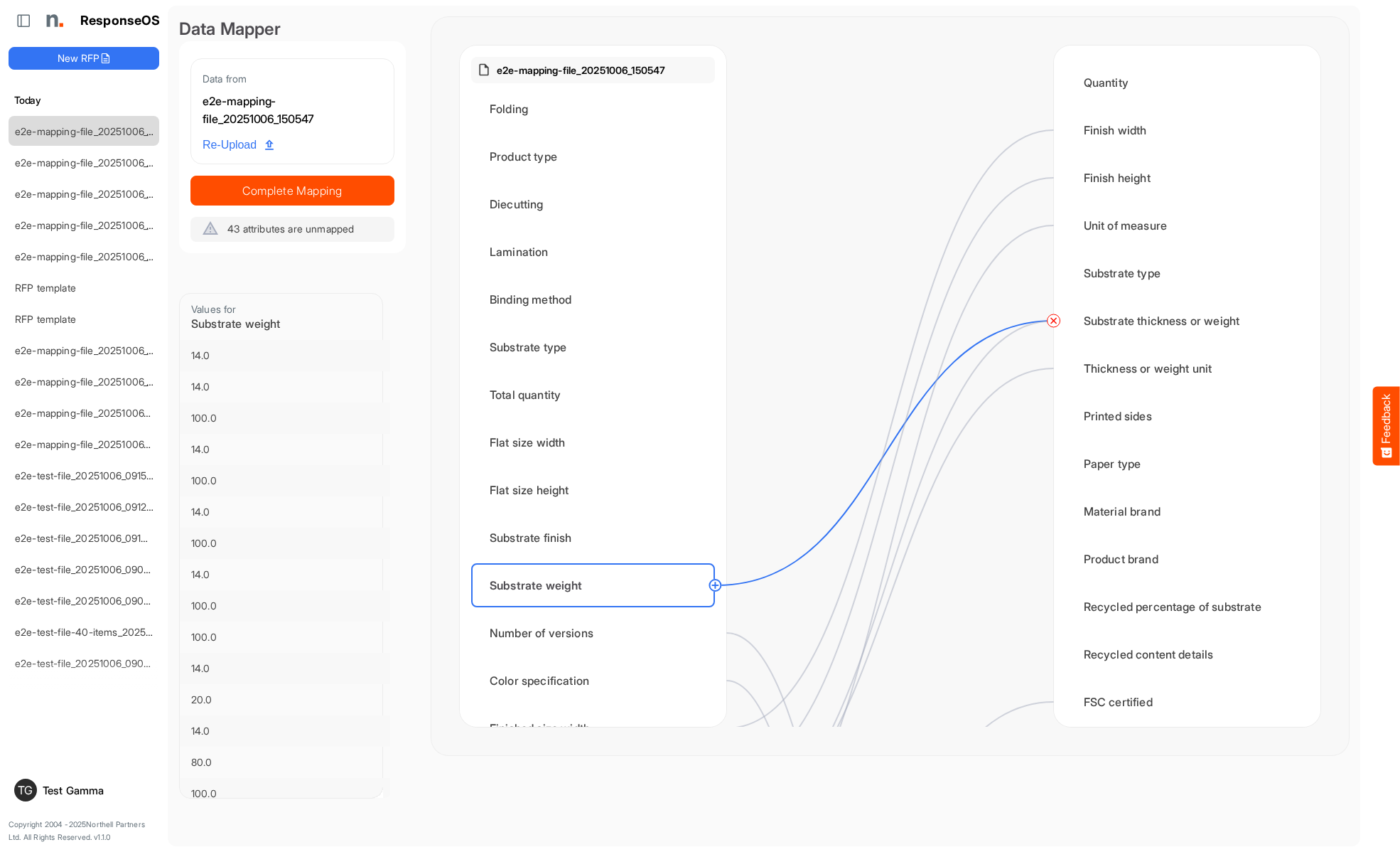
click at [1053, 321] on circle at bounding box center [1054, 320] width 17 height 17
click at [597, 633] on div "Number of versions" at bounding box center [593, 633] width 244 height 44
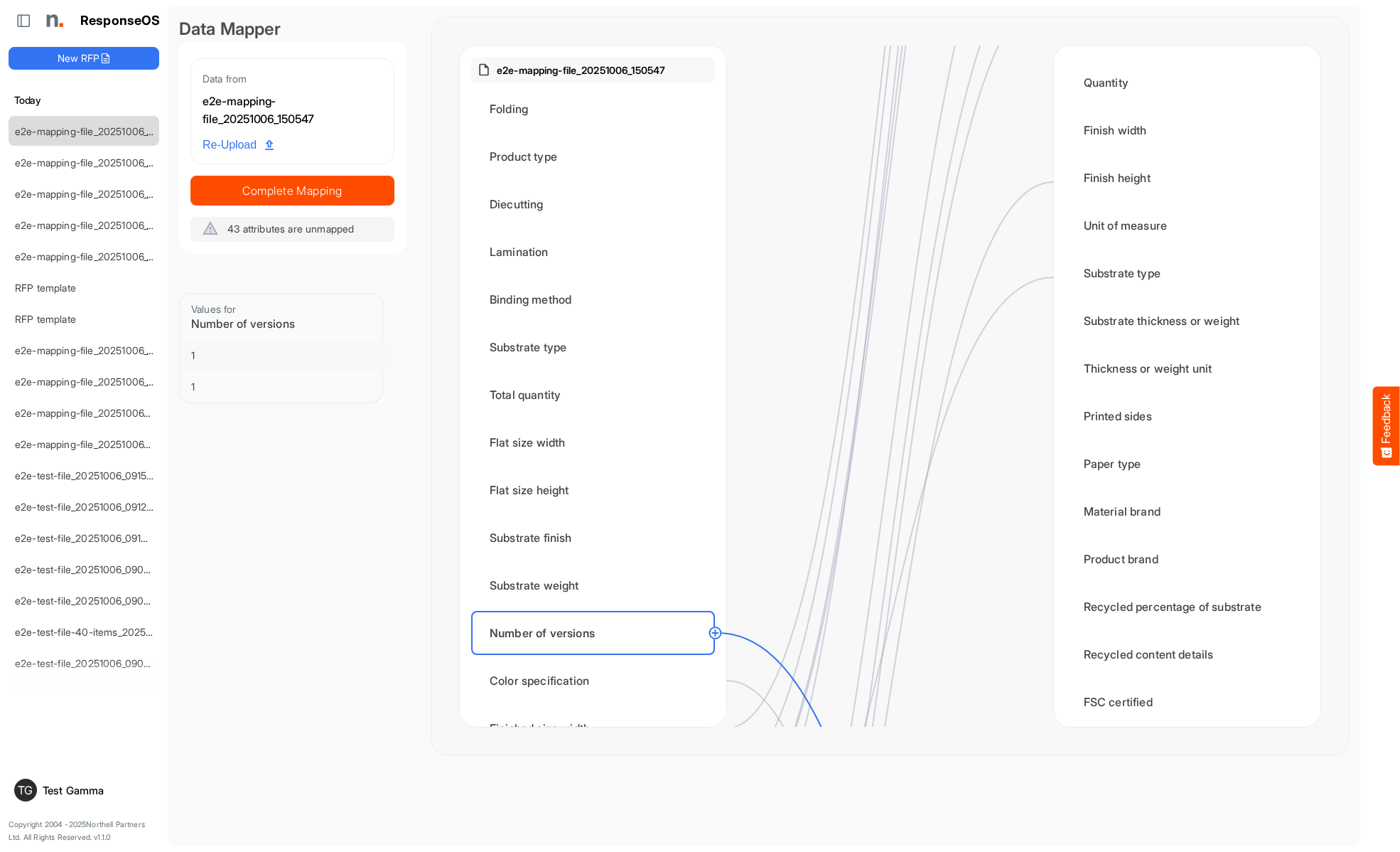
scroll to position [1564, 0]
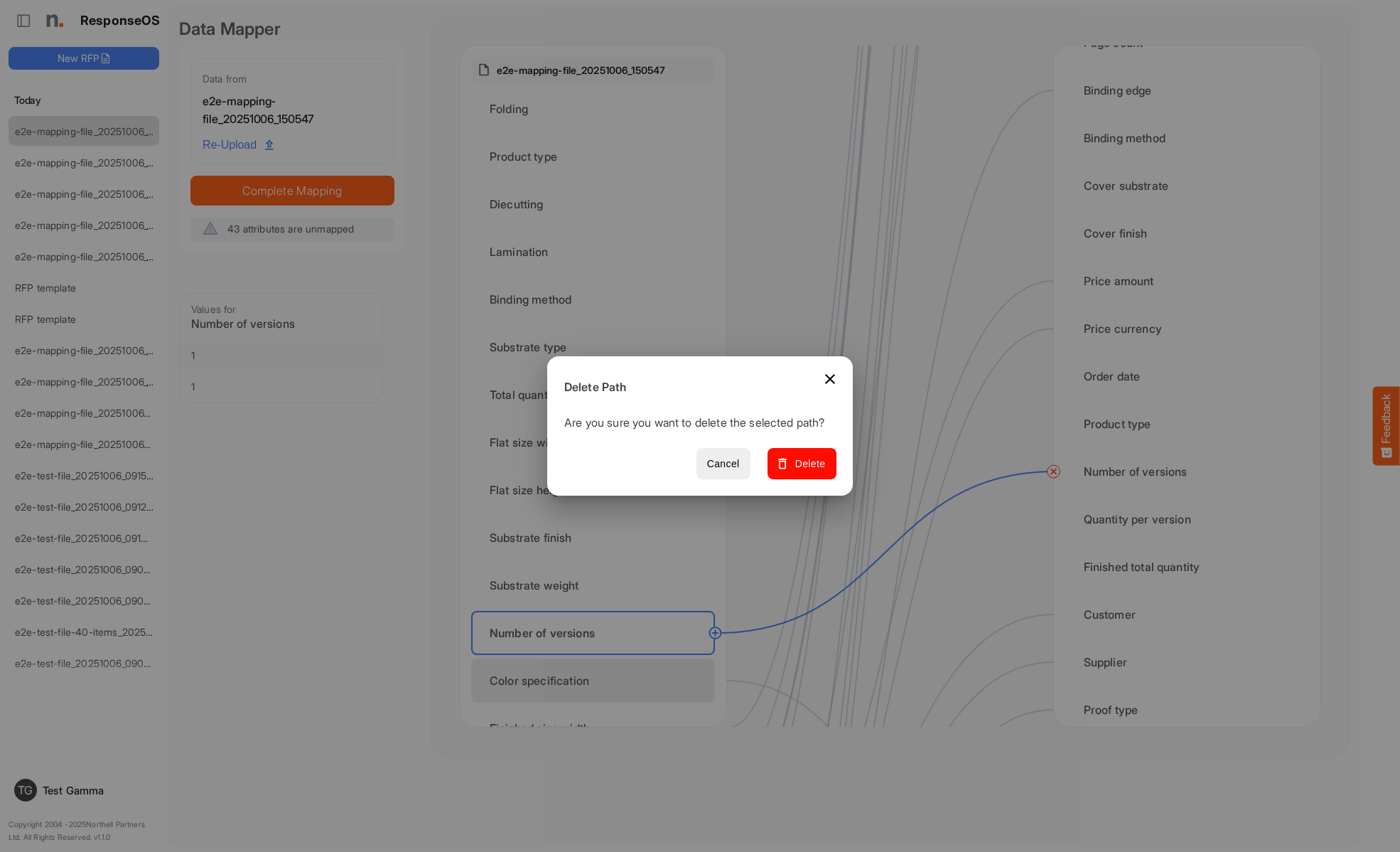
click at [807, 471] on span "Delete" at bounding box center [801, 464] width 48 height 18
click at [597, 680] on div "Color specification" at bounding box center [593, 680] width 244 height 44
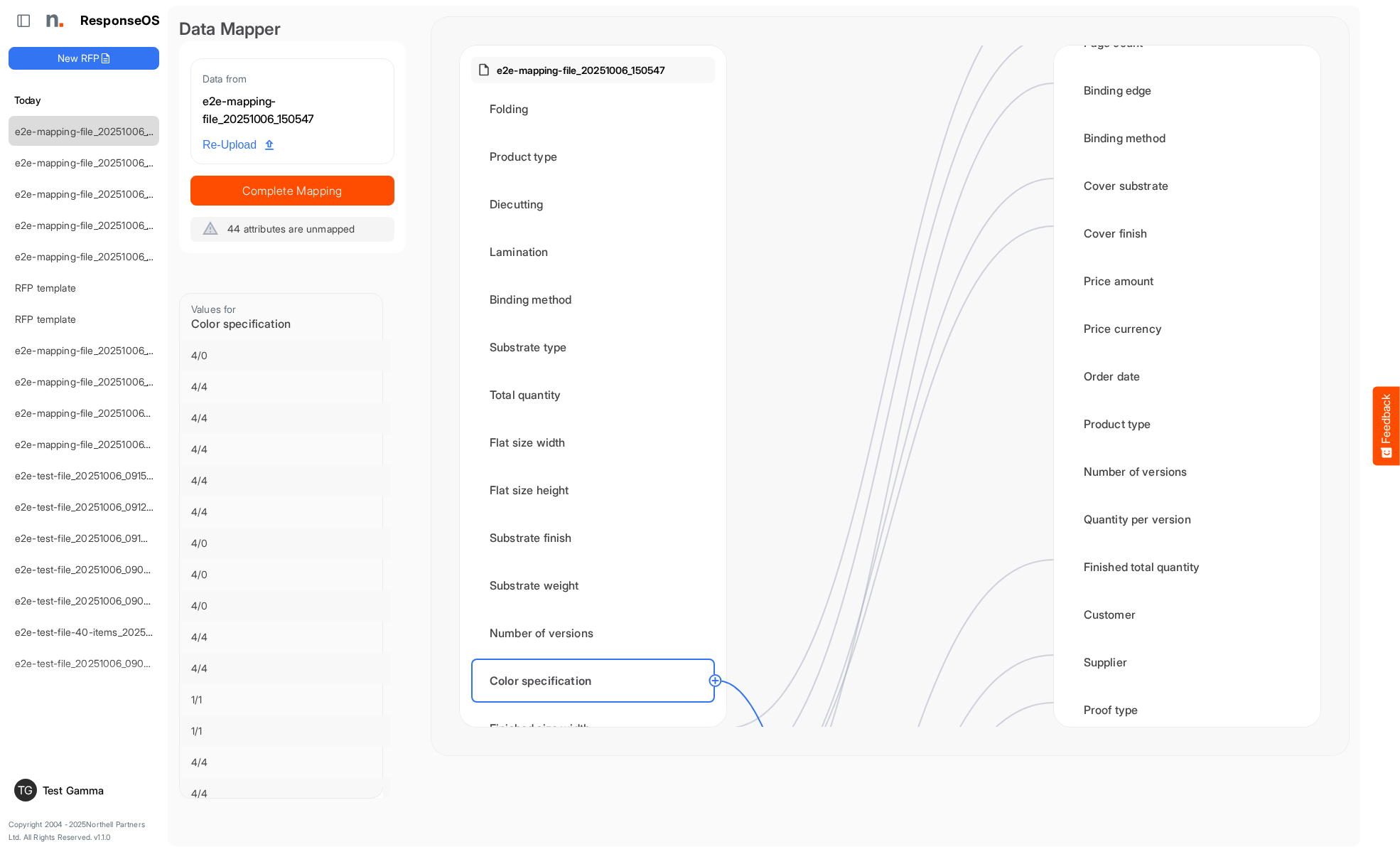
scroll to position [1991, 0]
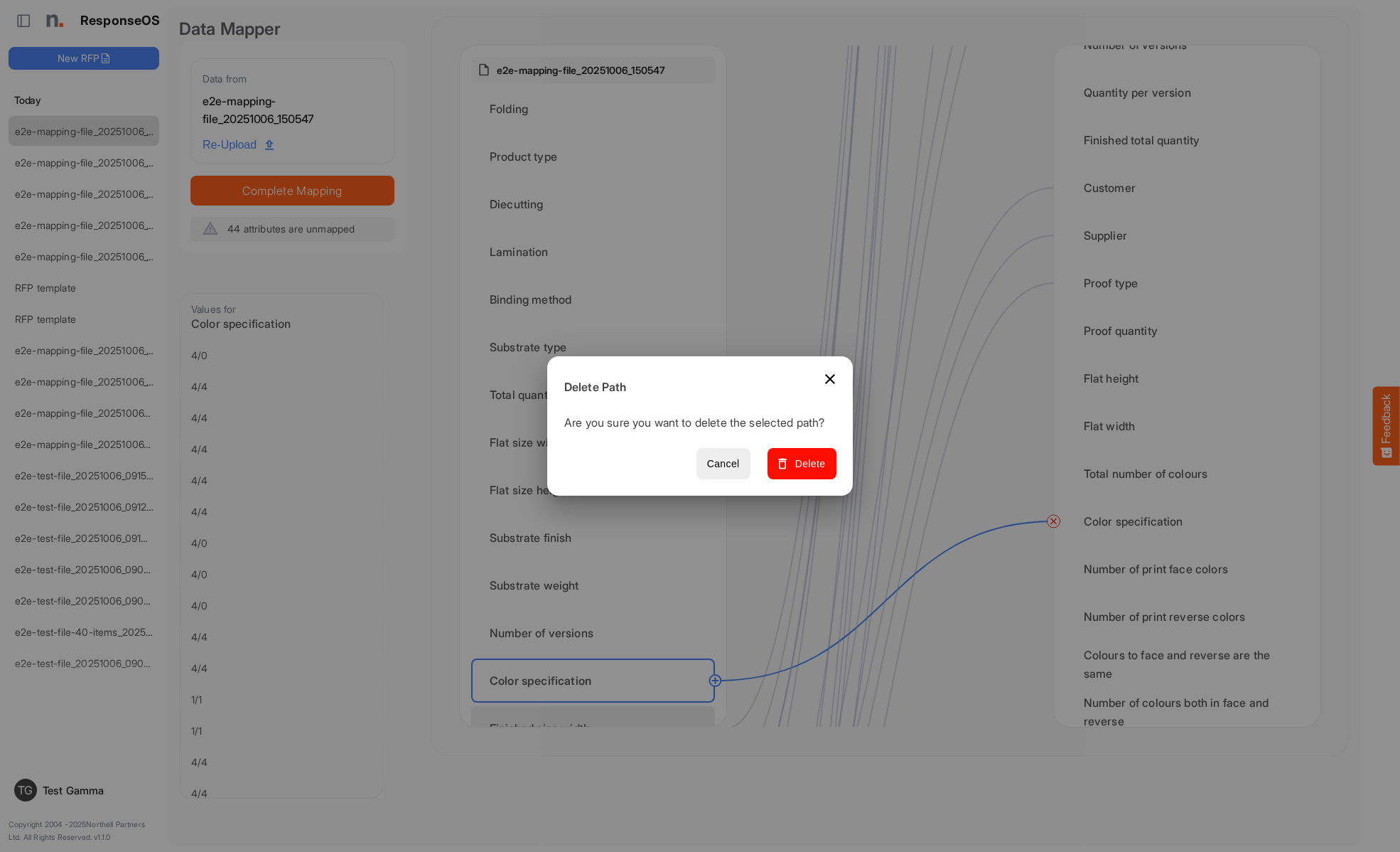
click at [807, 471] on span "Delete" at bounding box center [801, 464] width 48 height 18
click at [597, 706] on div "Finished size width" at bounding box center [593, 728] width 244 height 44
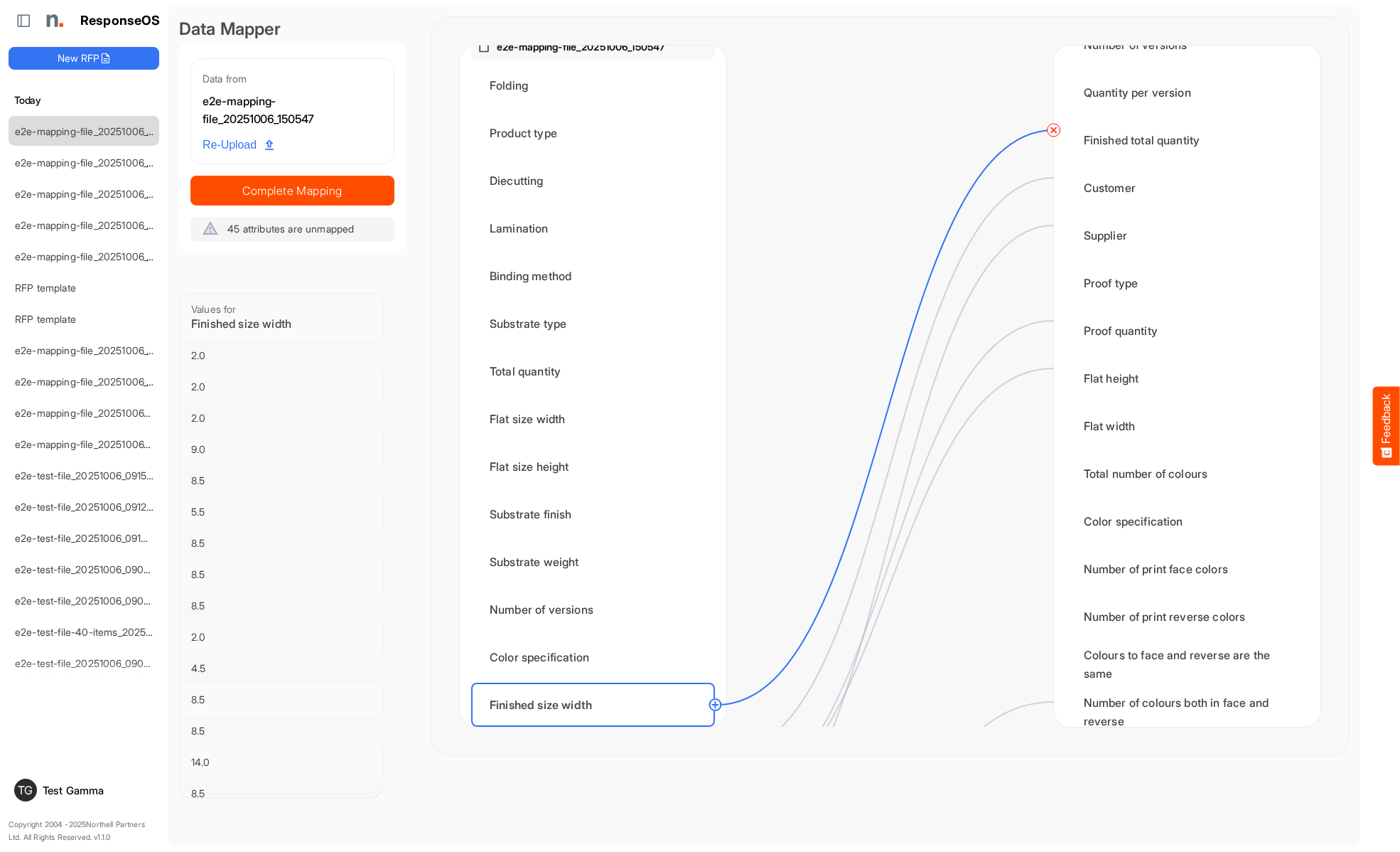
scroll to position [0, 0]
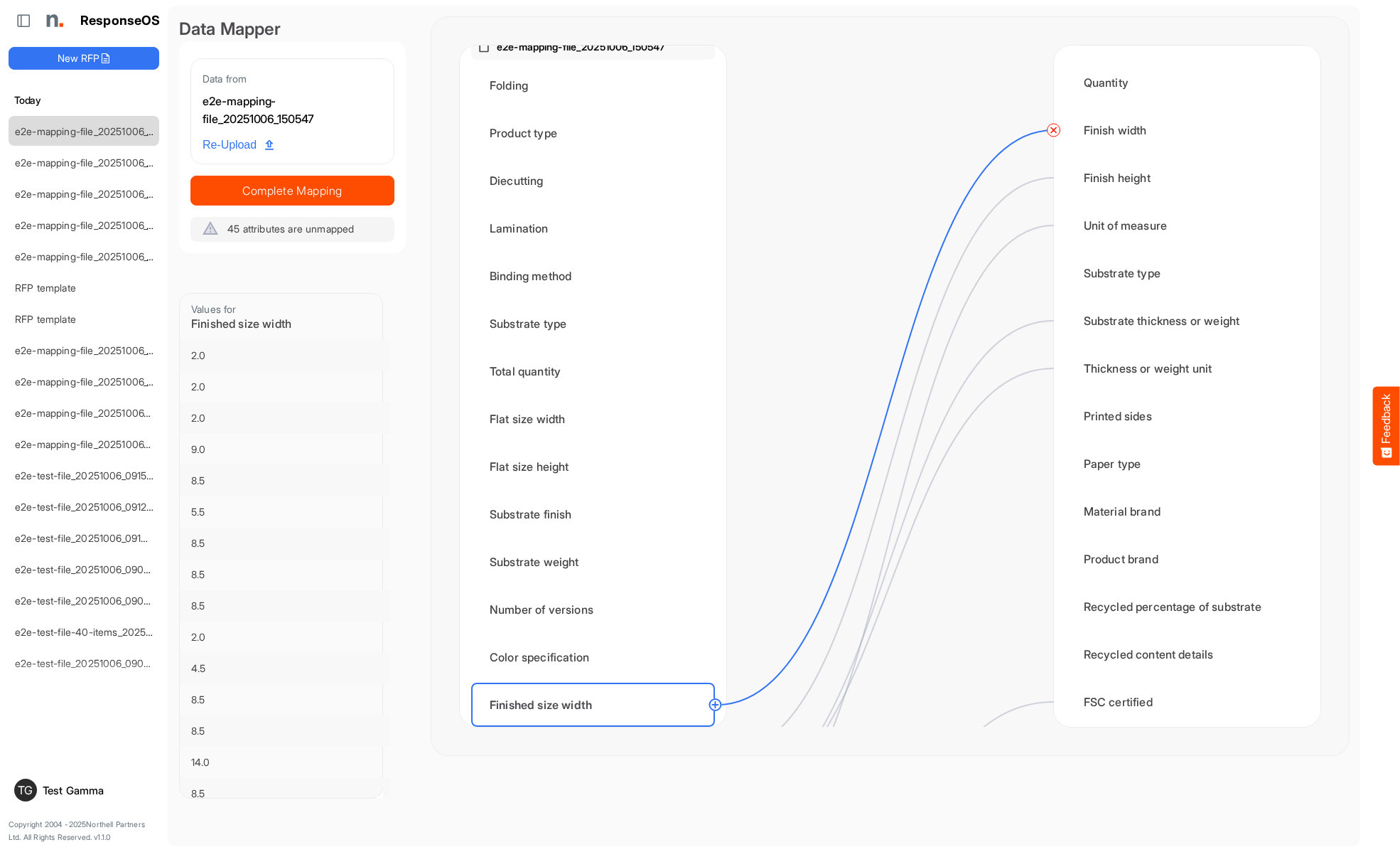
click at [1053, 130] on circle at bounding box center [1054, 130] width 17 height 17
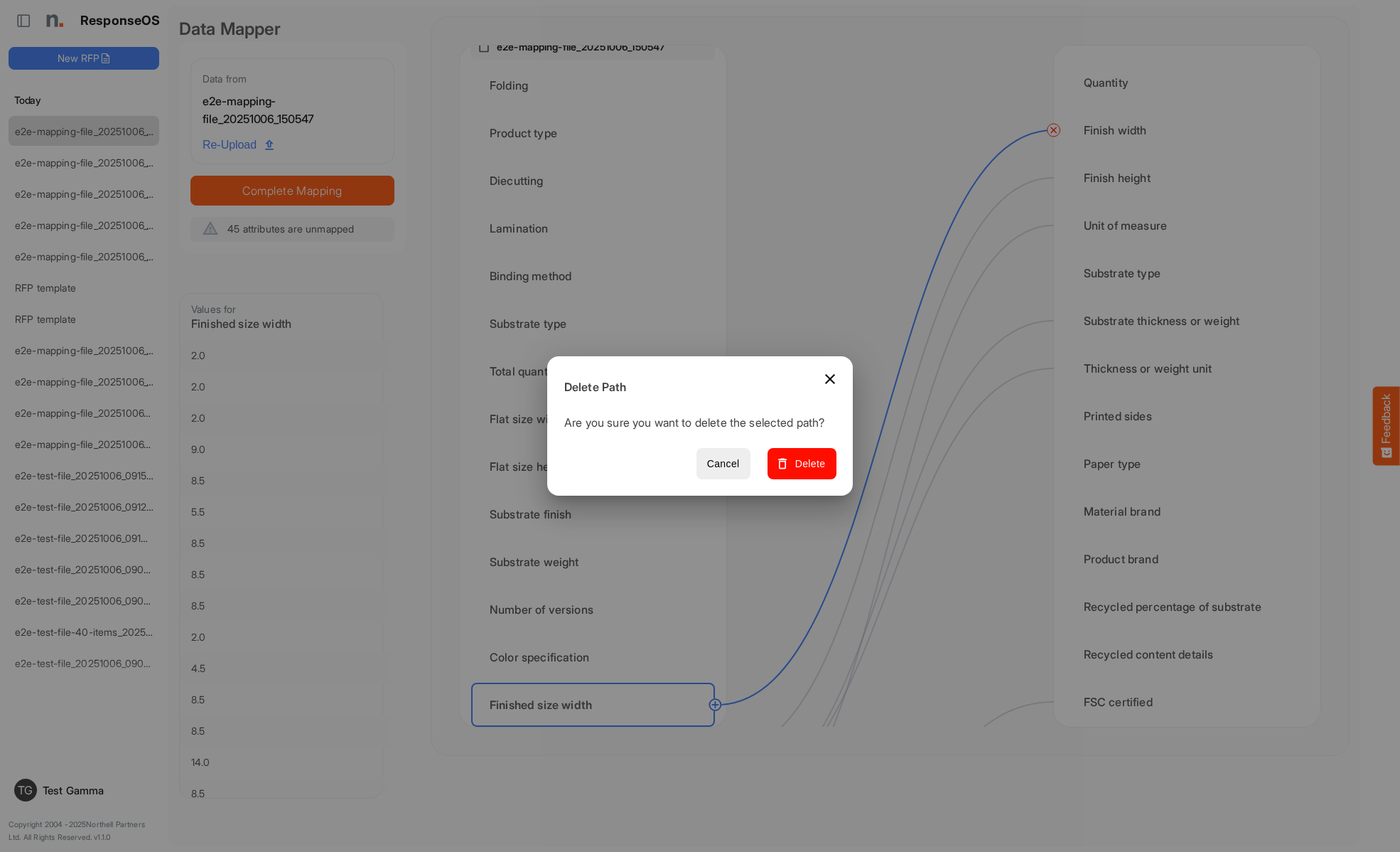
click at [807, 471] on span "Delete" at bounding box center [801, 464] width 48 height 18
click at [597, 730] on div "Finished size height" at bounding box center [593, 752] width 244 height 44
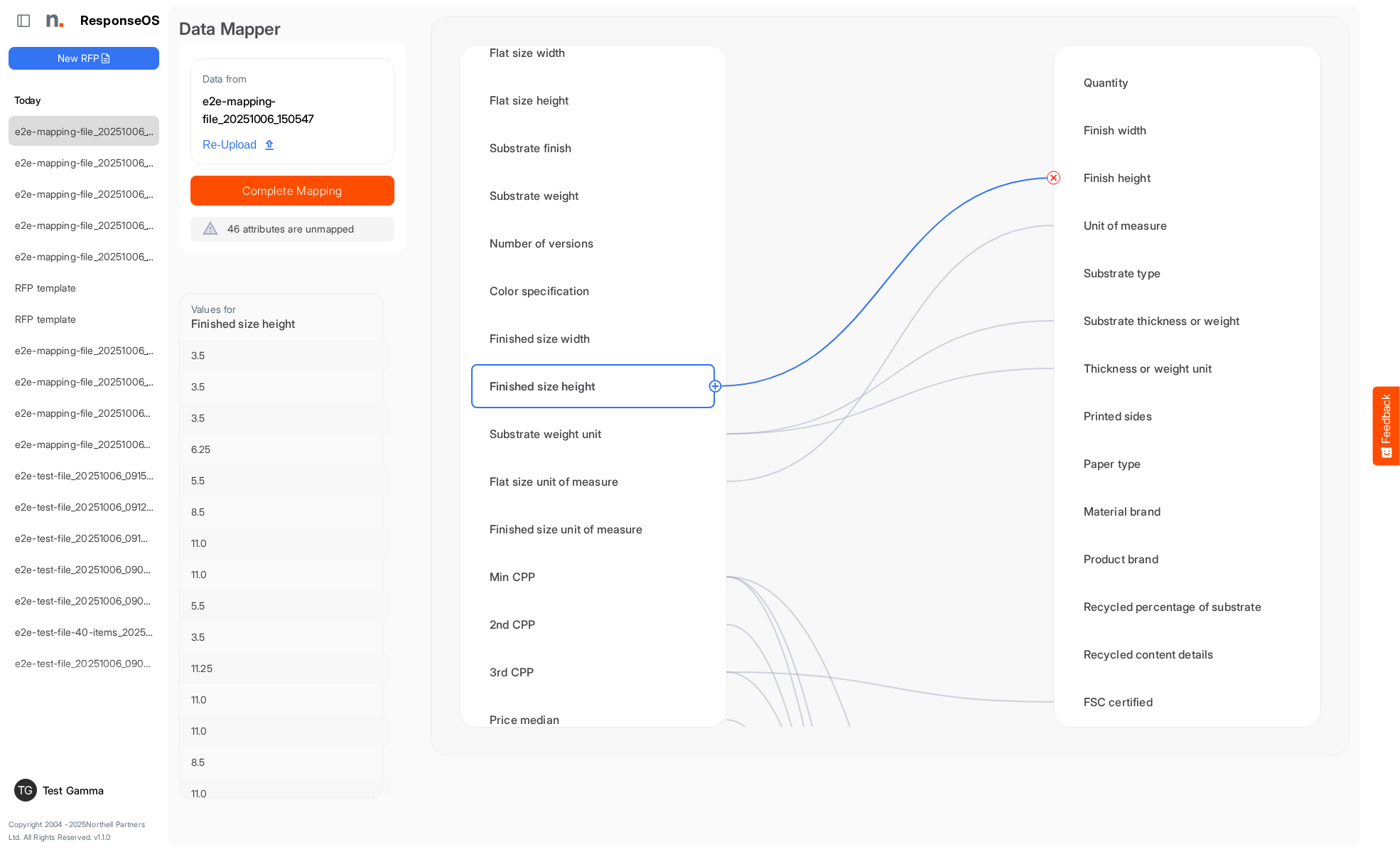
click at [1053, 178] on circle at bounding box center [1054, 177] width 17 height 17
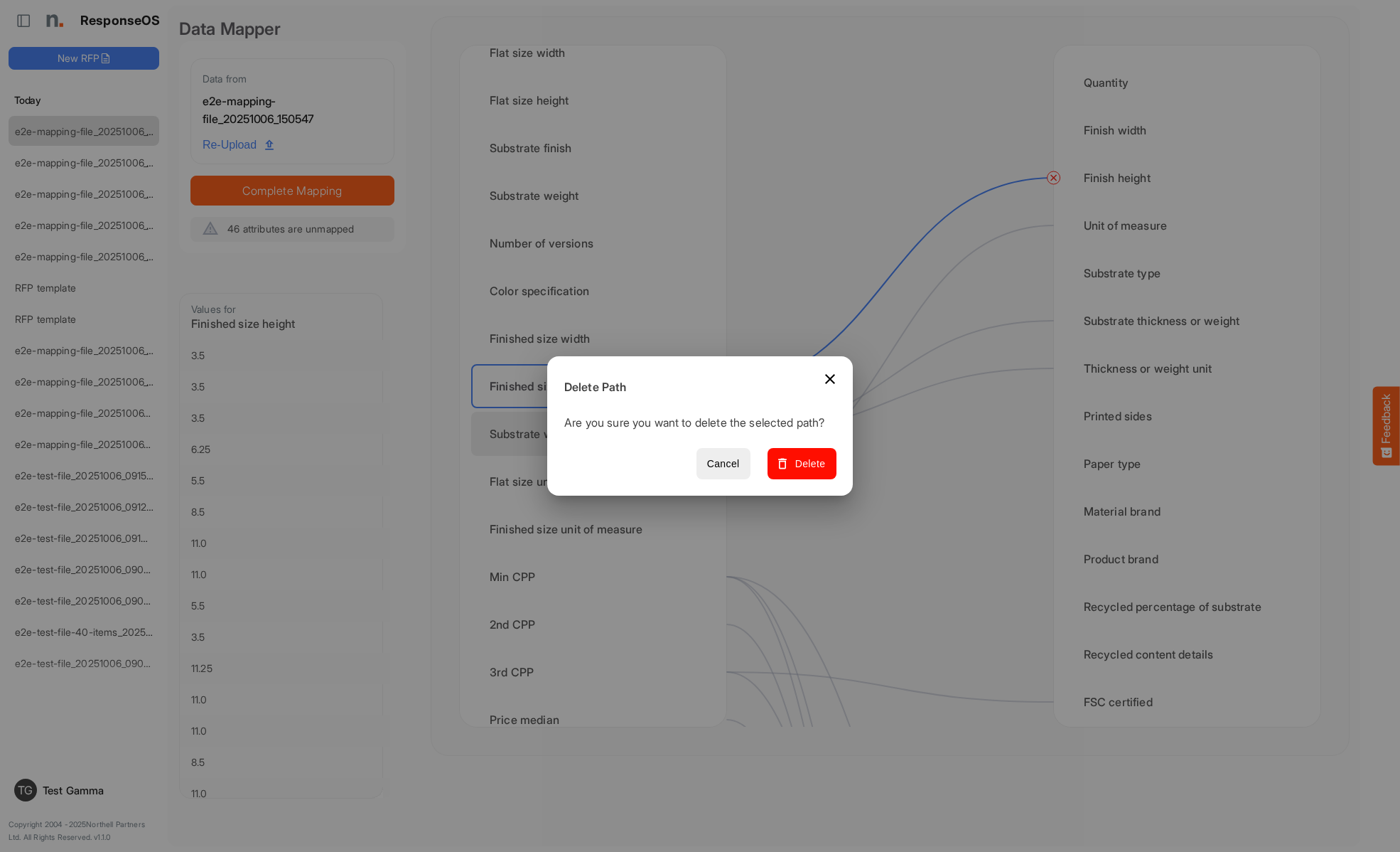
click at [807, 471] on span "Delete" at bounding box center [801, 464] width 48 height 18
click at [597, 434] on div "Substrate weight unit" at bounding box center [593, 434] width 244 height 44
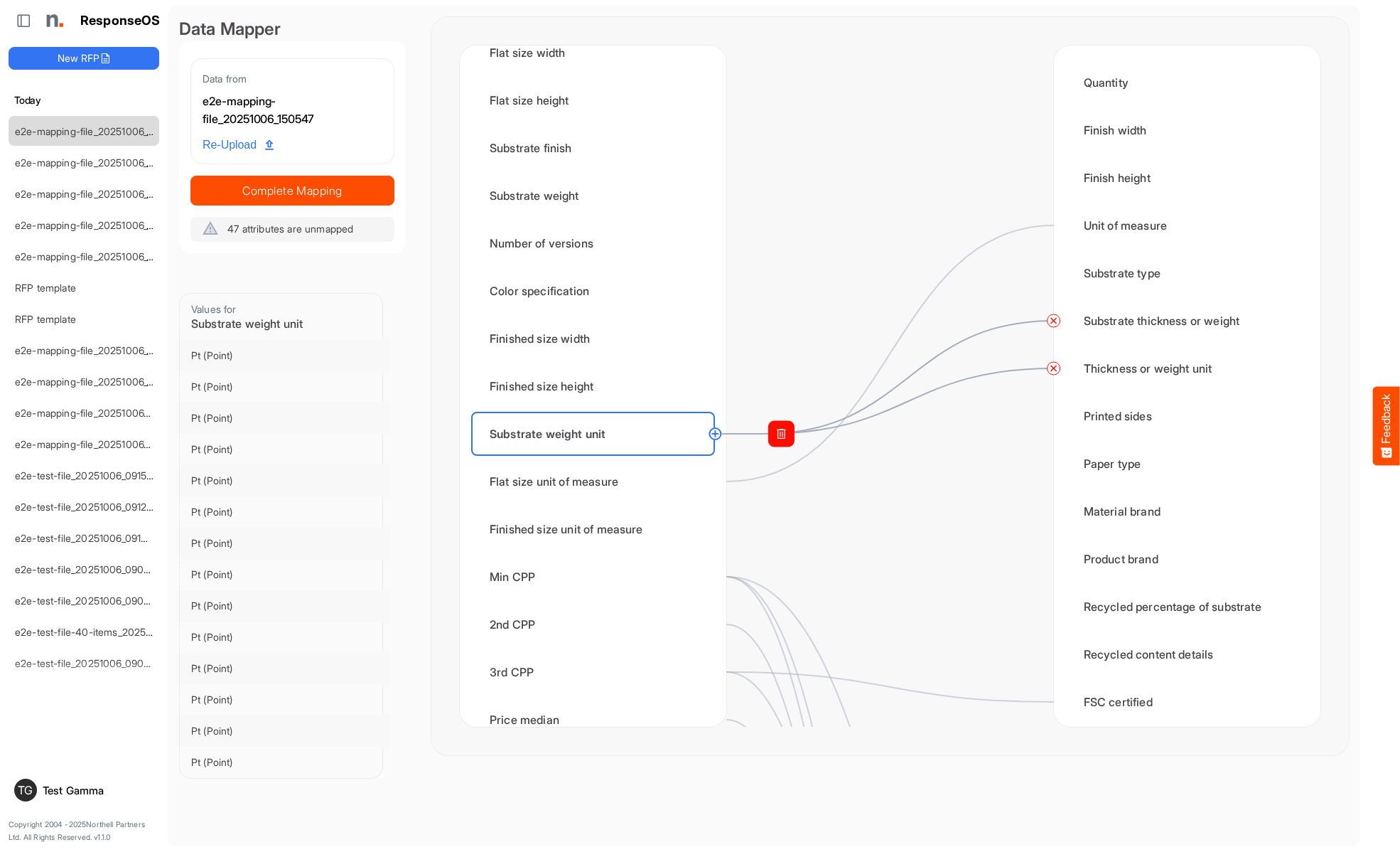
click at [1053, 321] on circle at bounding box center [1054, 320] width 17 height 17
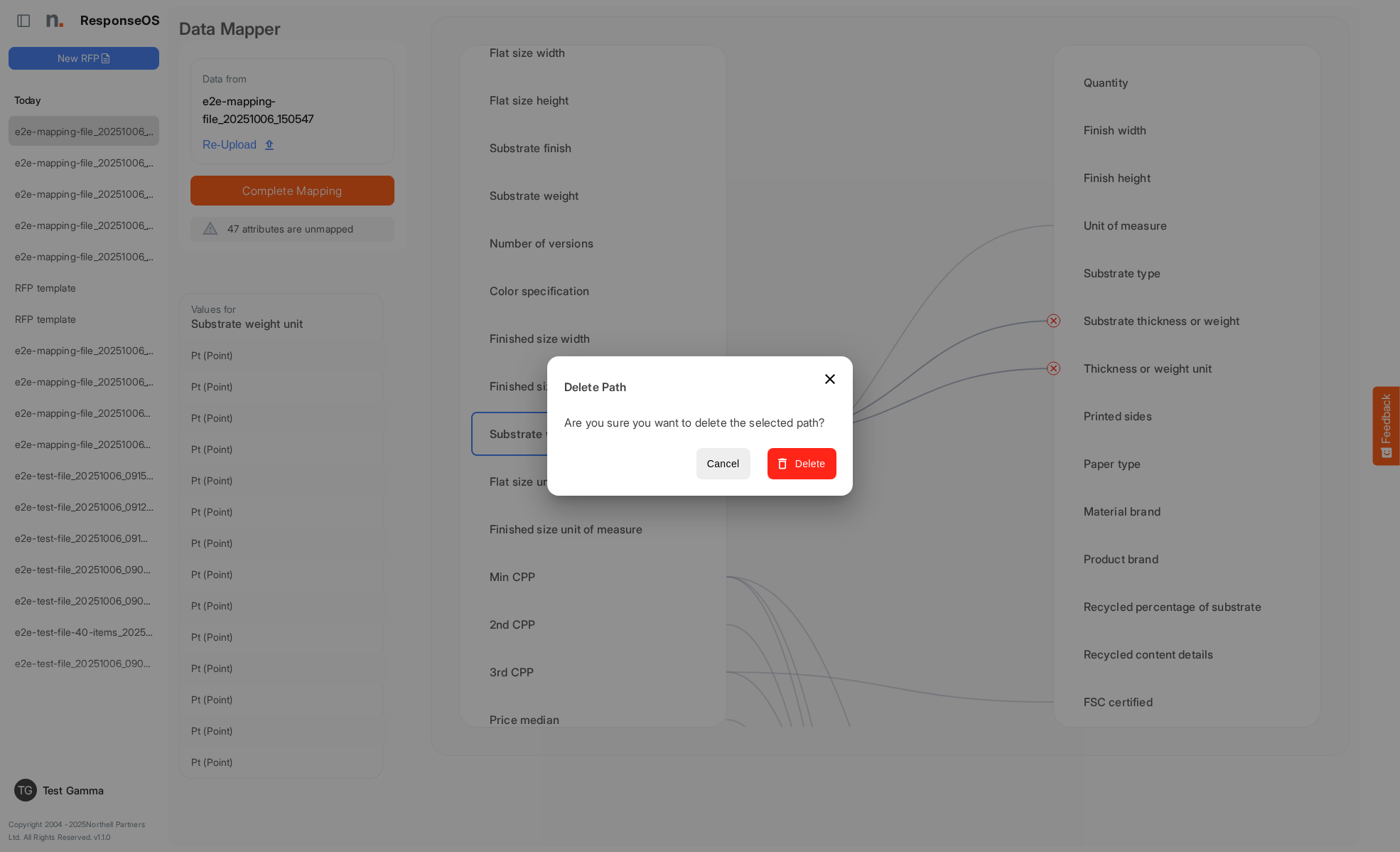
click at [807, 471] on span "Delete" at bounding box center [801, 464] width 48 height 18
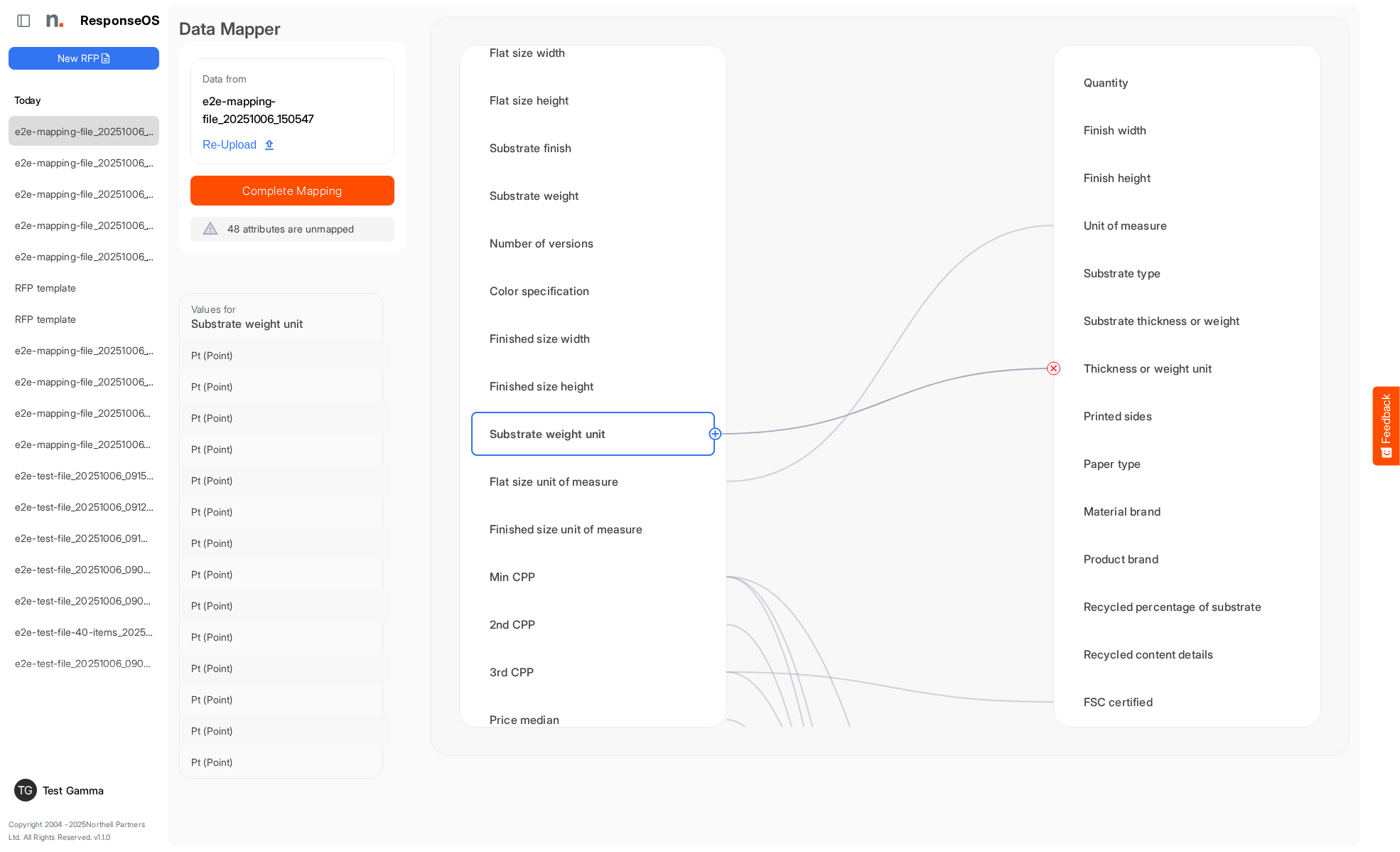
click at [1053, 368] on circle at bounding box center [1054, 368] width 17 height 17
click at [597, 481] on div "Flat size unit of measure" at bounding box center [593, 482] width 244 height 44
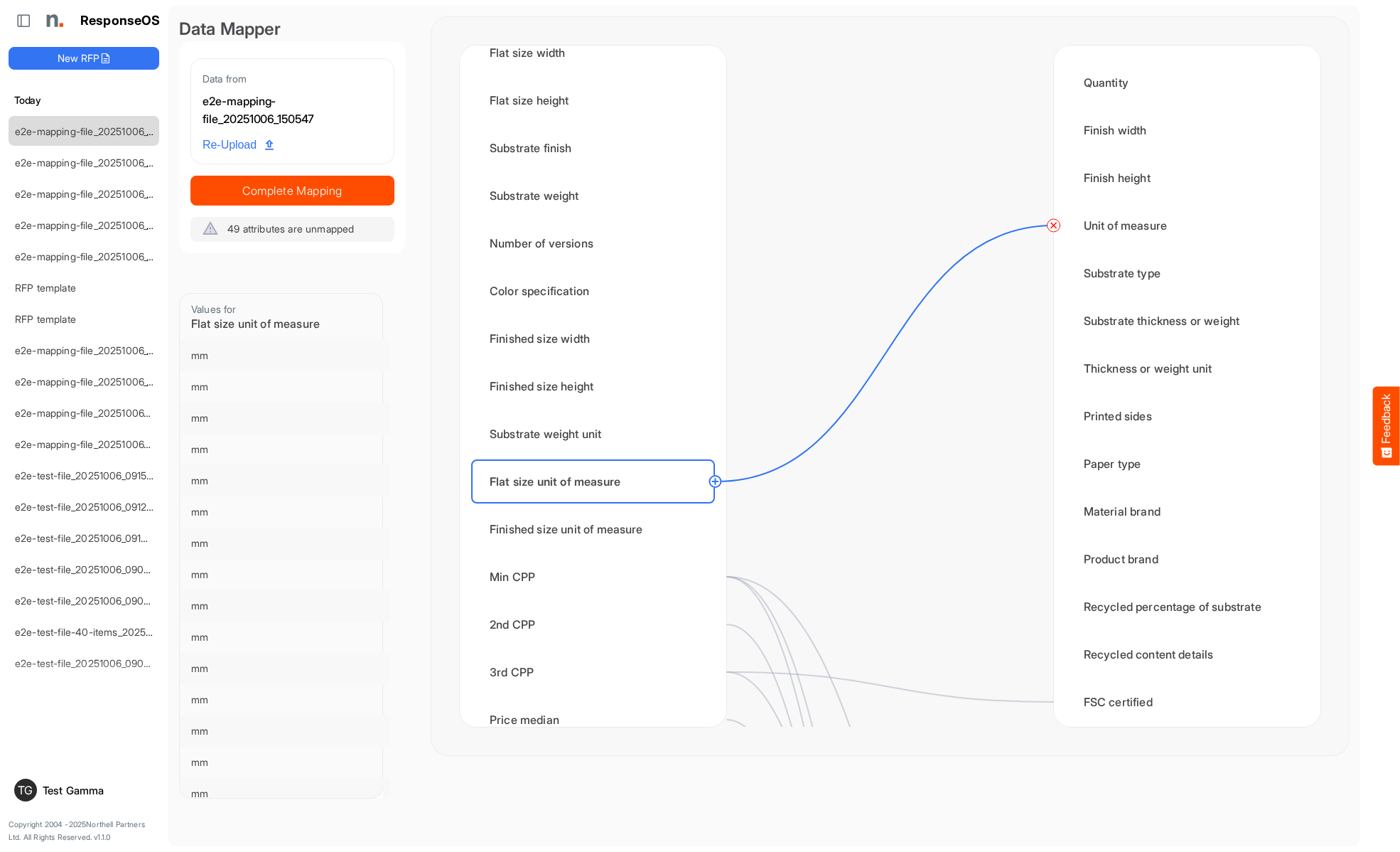
click at [1053, 226] on circle at bounding box center [1054, 225] width 17 height 17
click at [597, 529] on div "Finished size unit of measure" at bounding box center [593, 529] width 244 height 44
click at [597, 577] on div "Min CPP" at bounding box center [593, 577] width 244 height 44
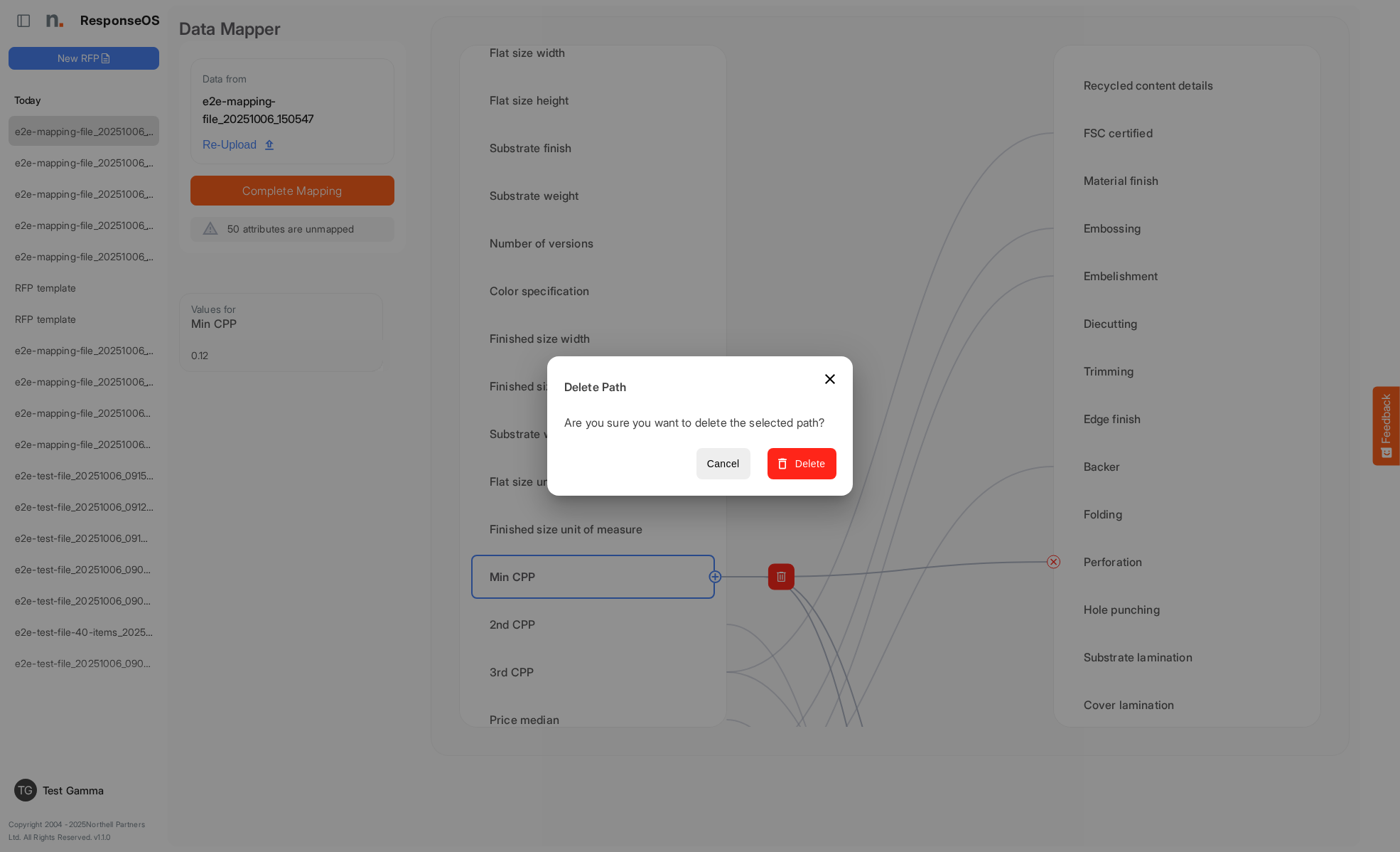
click at [807, 471] on span "Delete" at bounding box center [801, 464] width 48 height 18
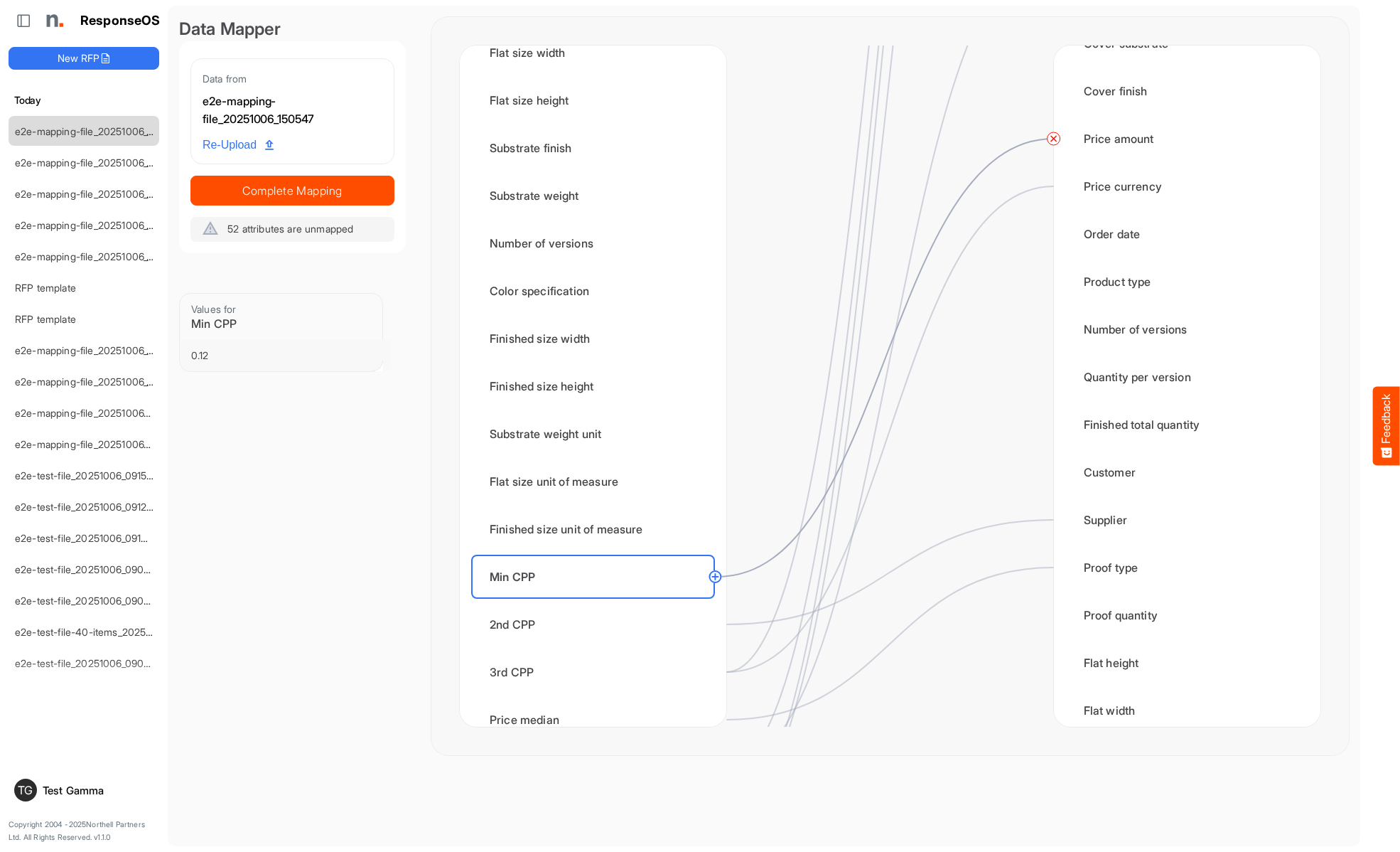
scroll to position [1280, 0]
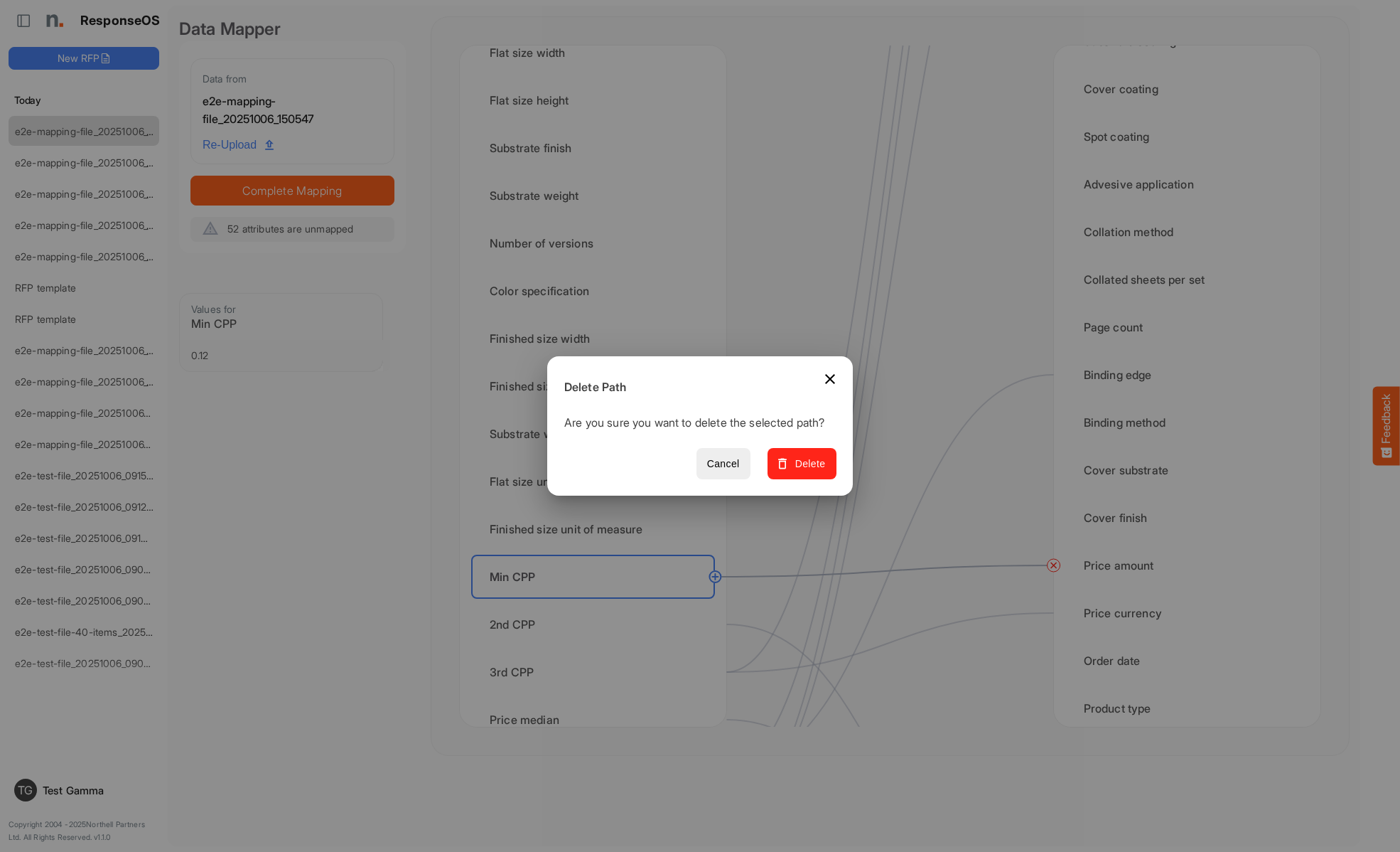
click at [807, 471] on span "Delete" at bounding box center [801, 464] width 48 height 18
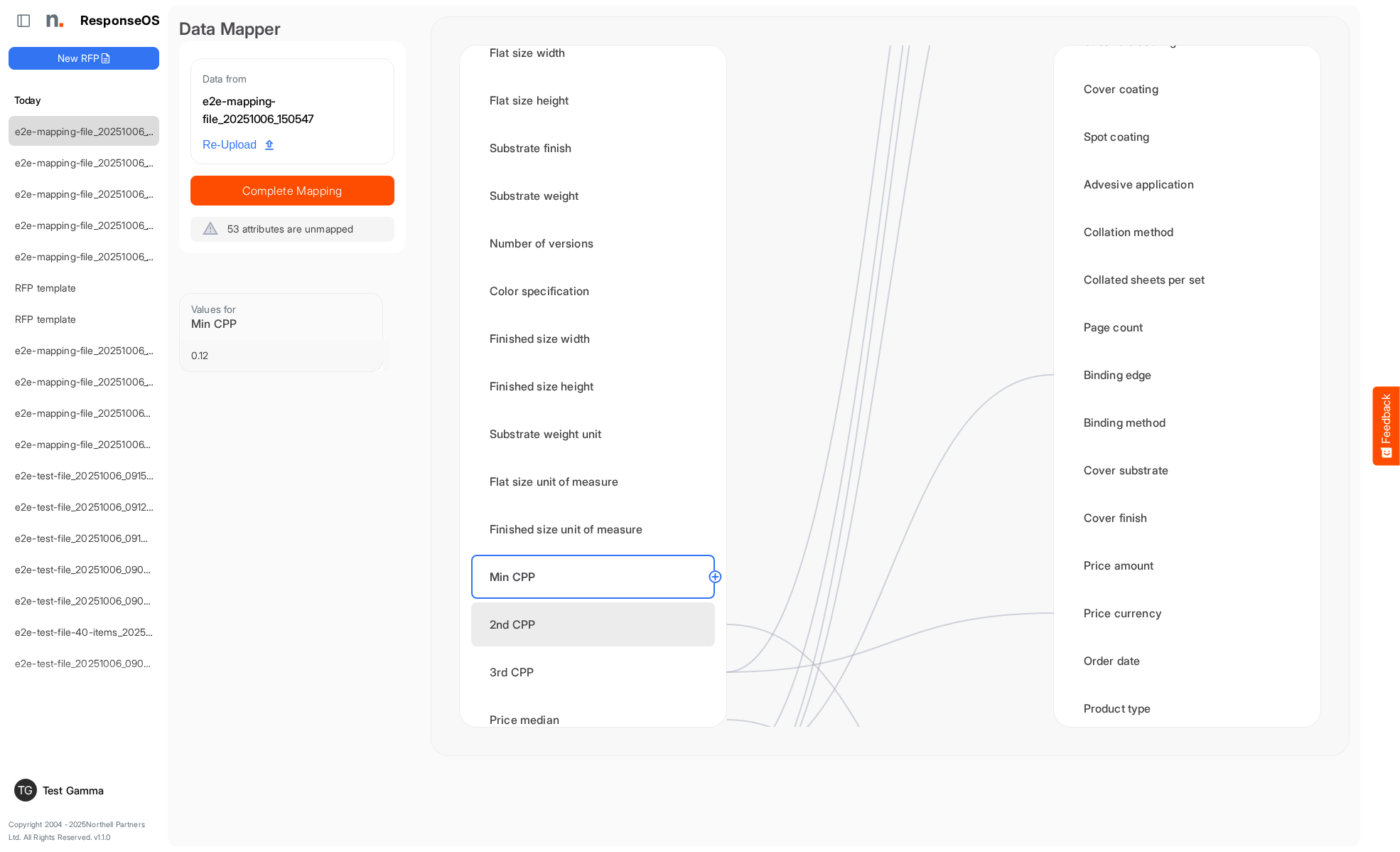
click at [597, 624] on div "2nd CPP" at bounding box center [593, 624] width 244 height 44
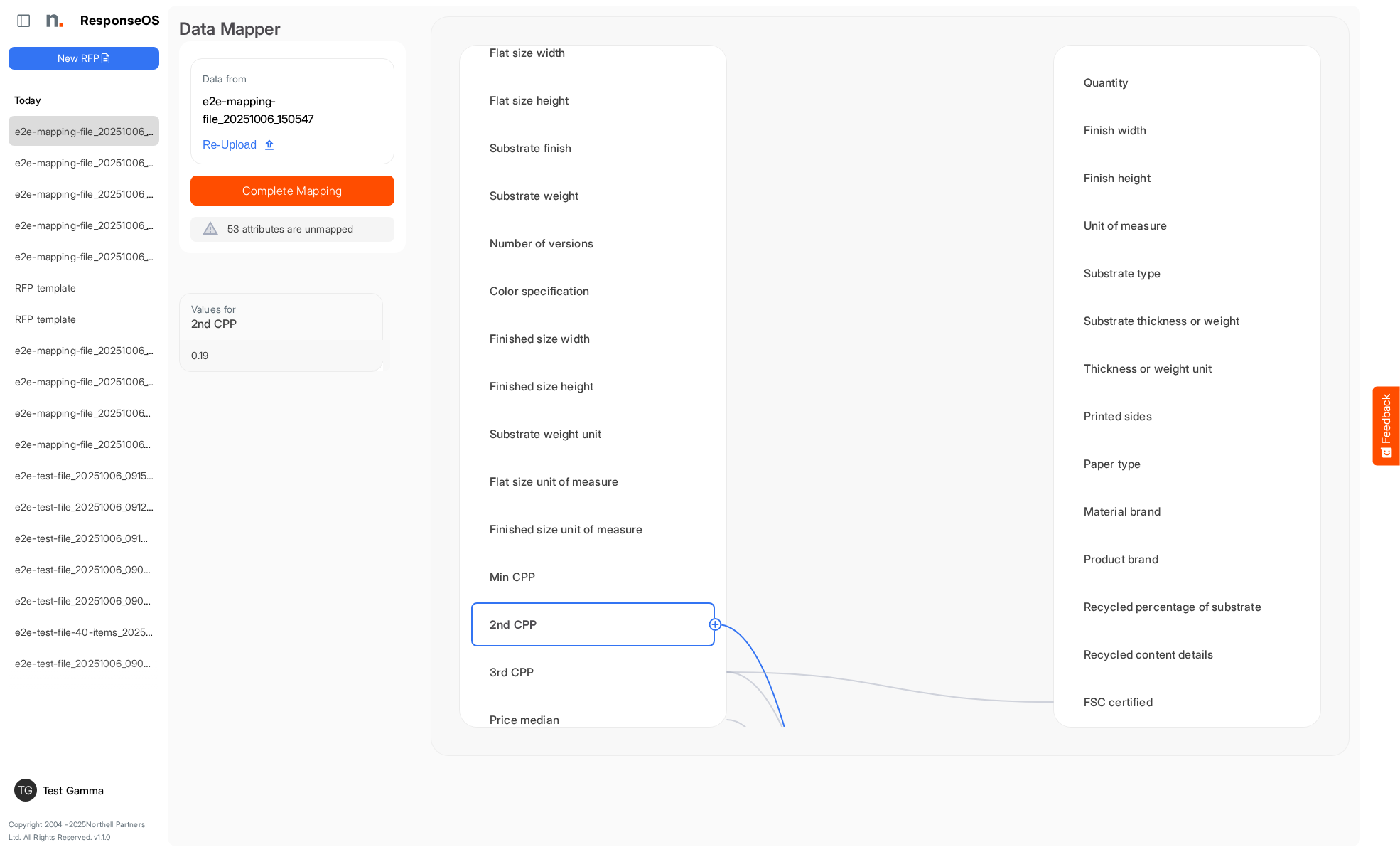
scroll to position [1706, 0]
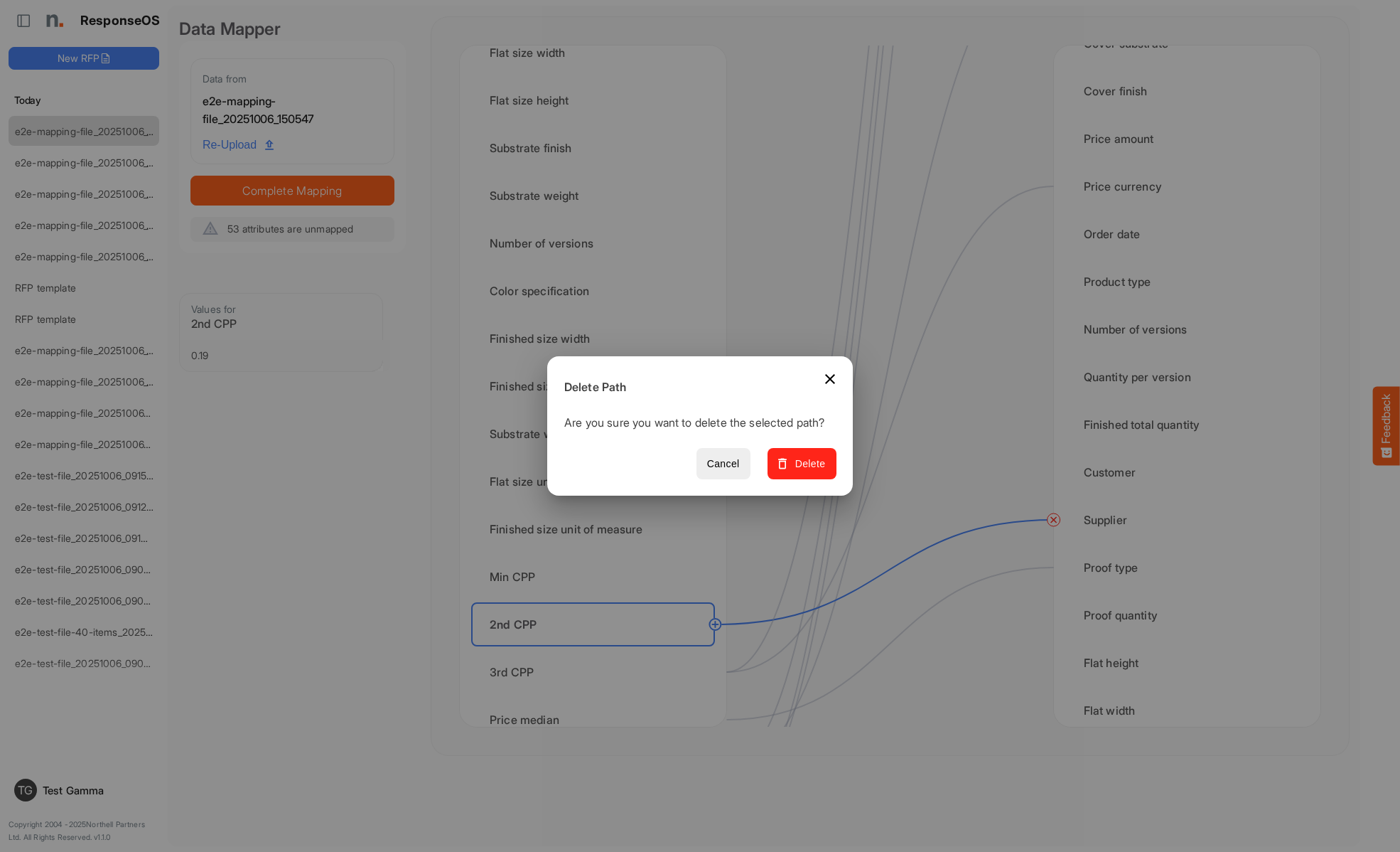
click at [807, 471] on span "Delete" at bounding box center [801, 464] width 48 height 18
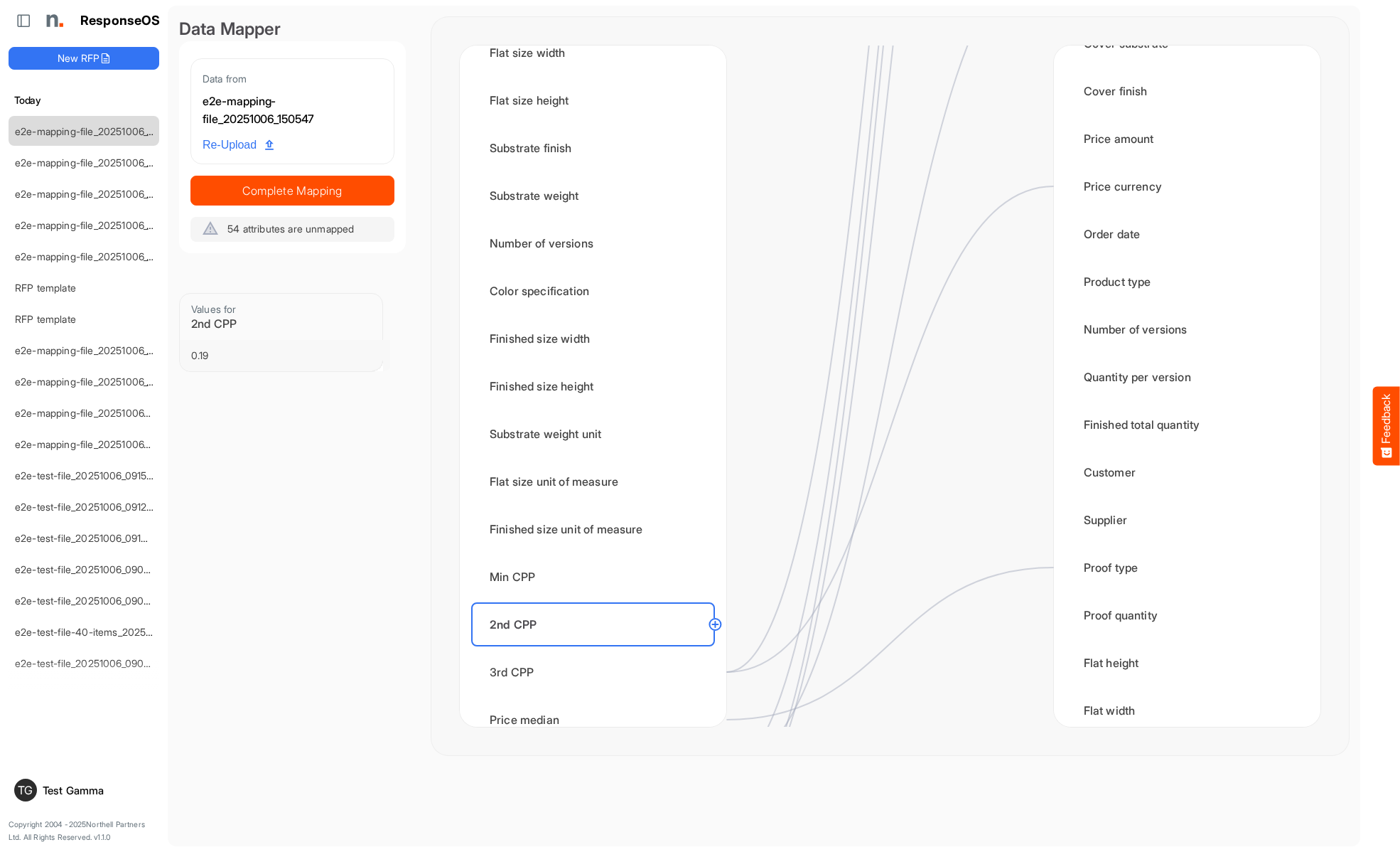
click at [597, 672] on div "3rd CPP" at bounding box center [593, 672] width 244 height 44
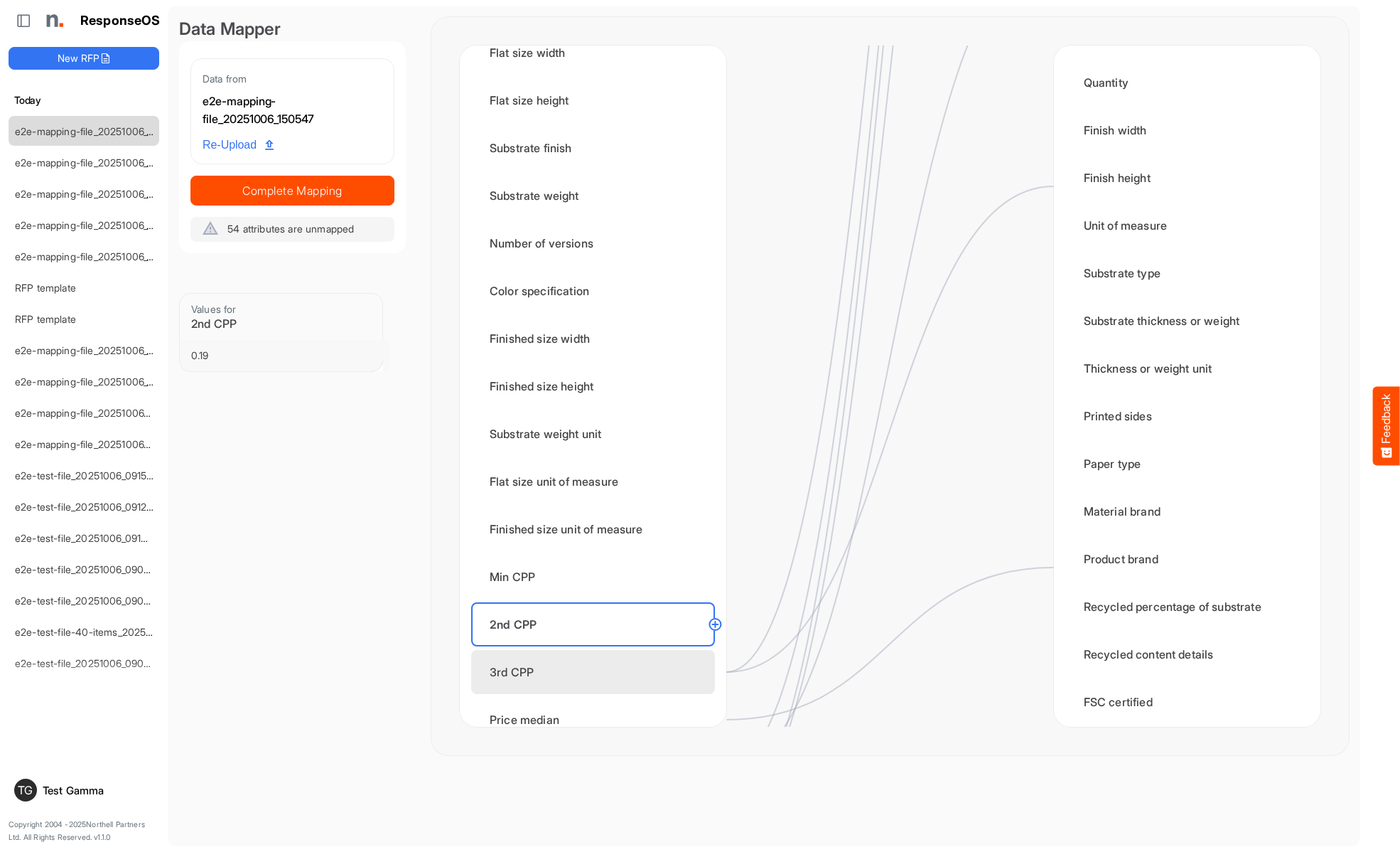
scroll to position [1422, 0]
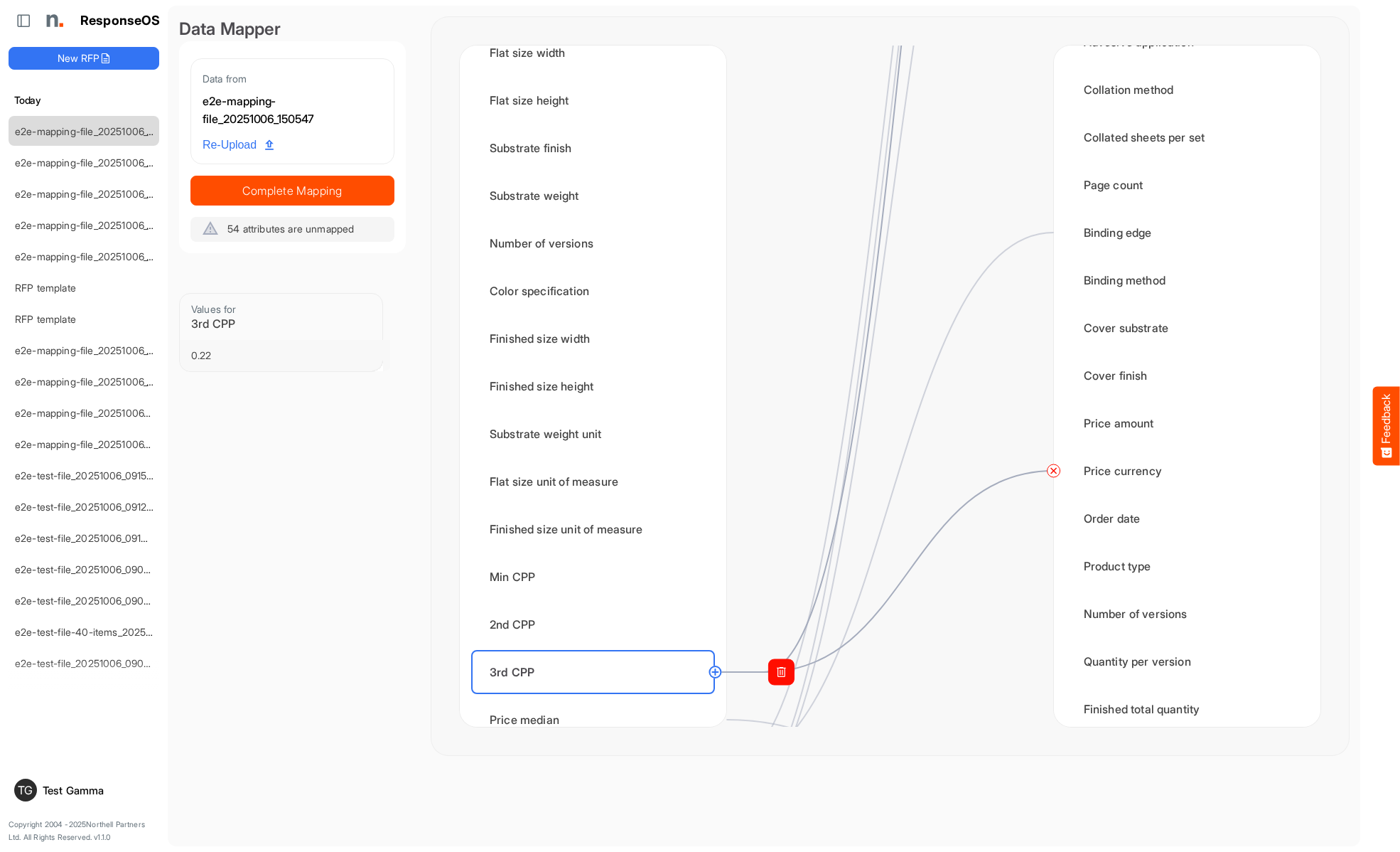
click at [1053, 471] on circle at bounding box center [1054, 470] width 17 height 17
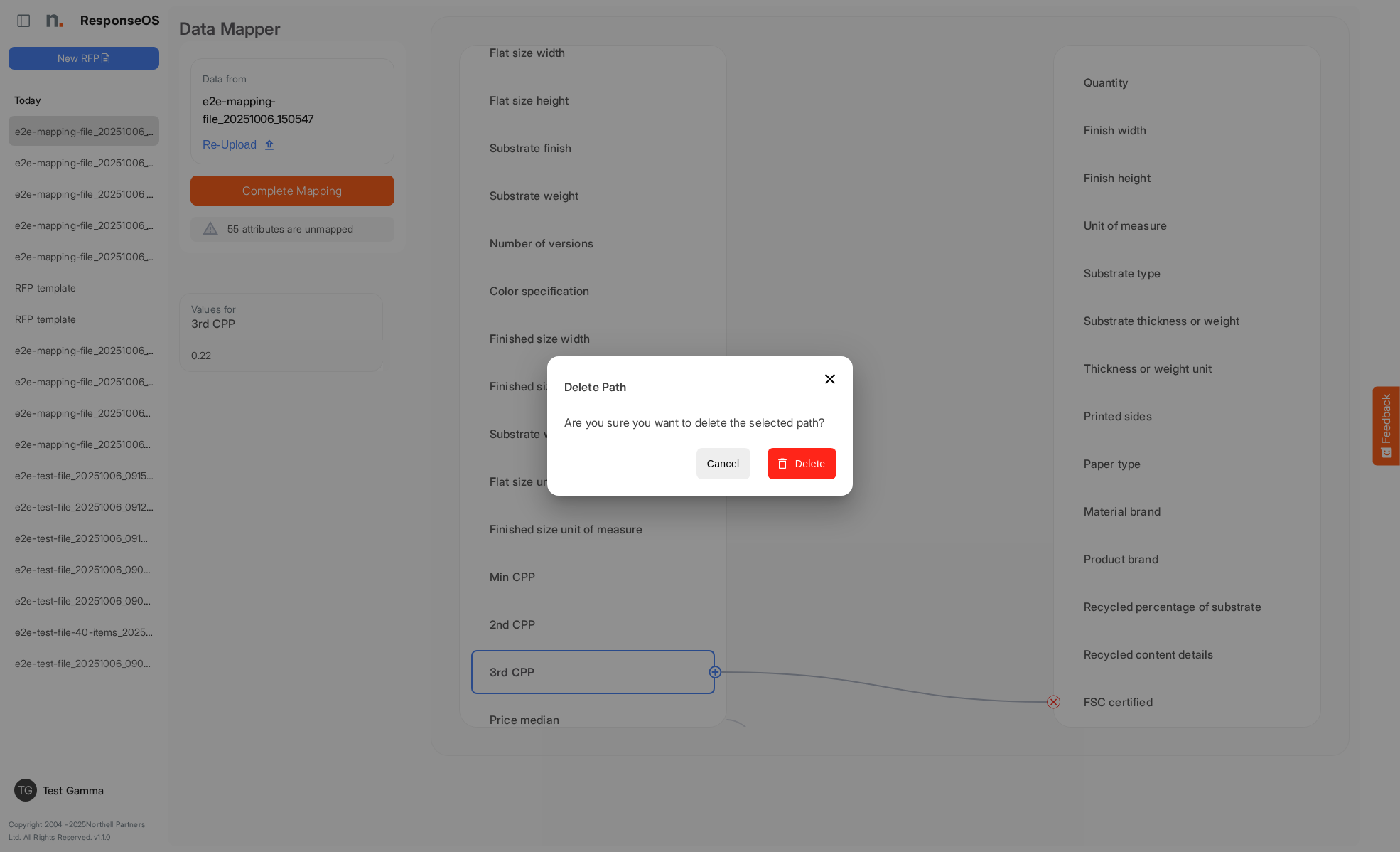
click at [807, 471] on span "Delete" at bounding box center [801, 464] width 48 height 18
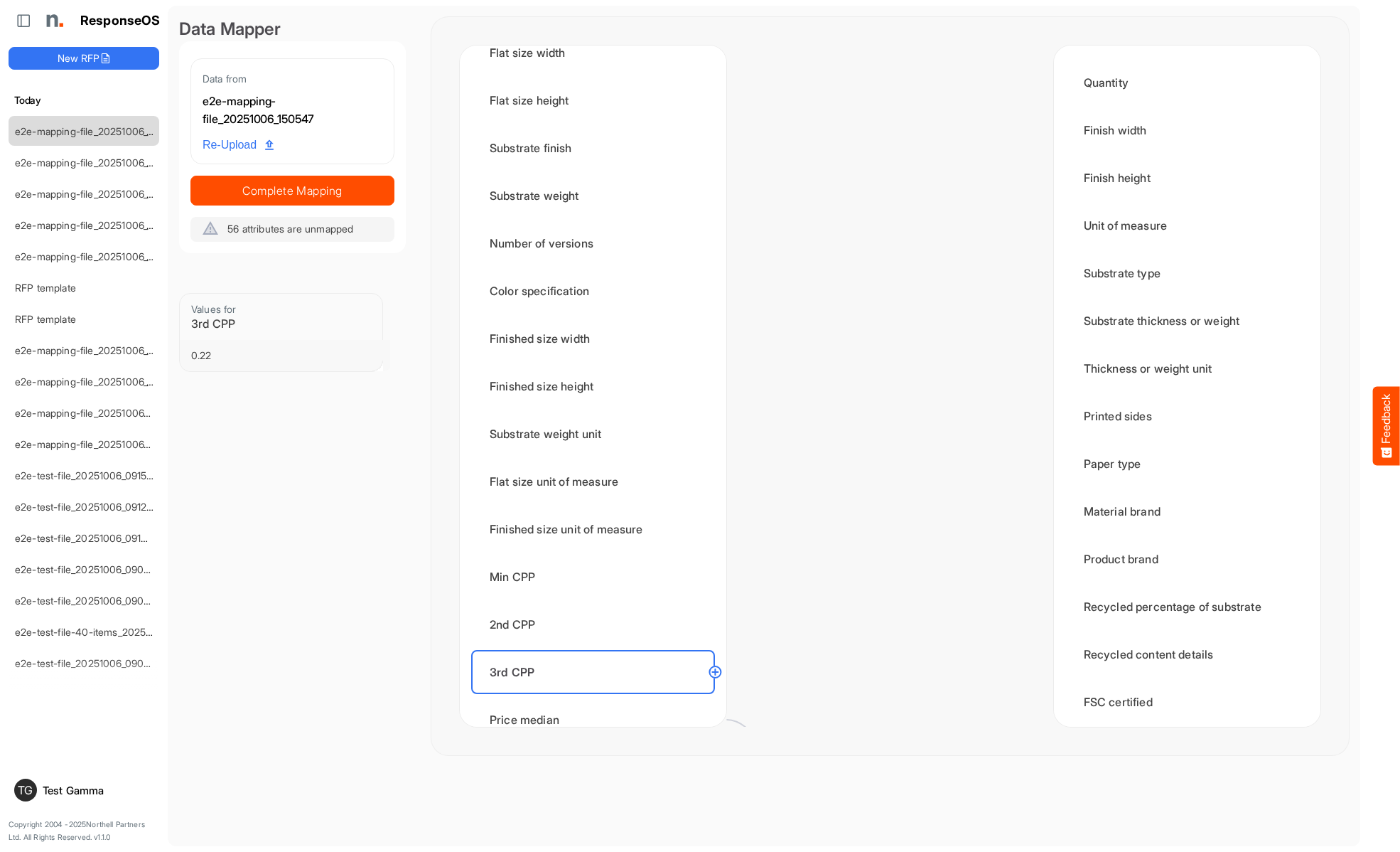
click at [597, 704] on div "Price median" at bounding box center [593, 719] width 244 height 44
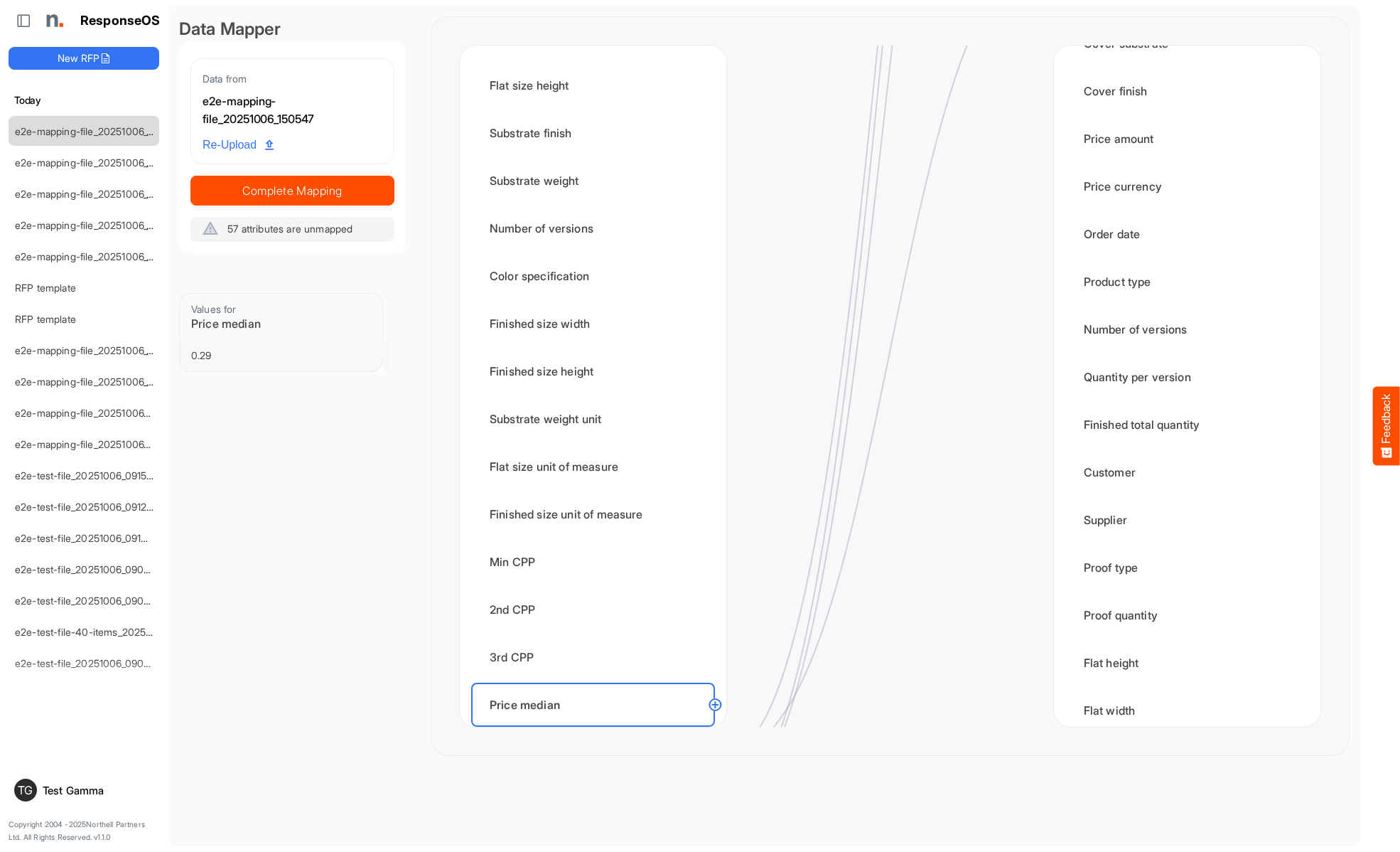
click at [597, 730] on div "Price mean" at bounding box center [593, 752] width 244 height 44
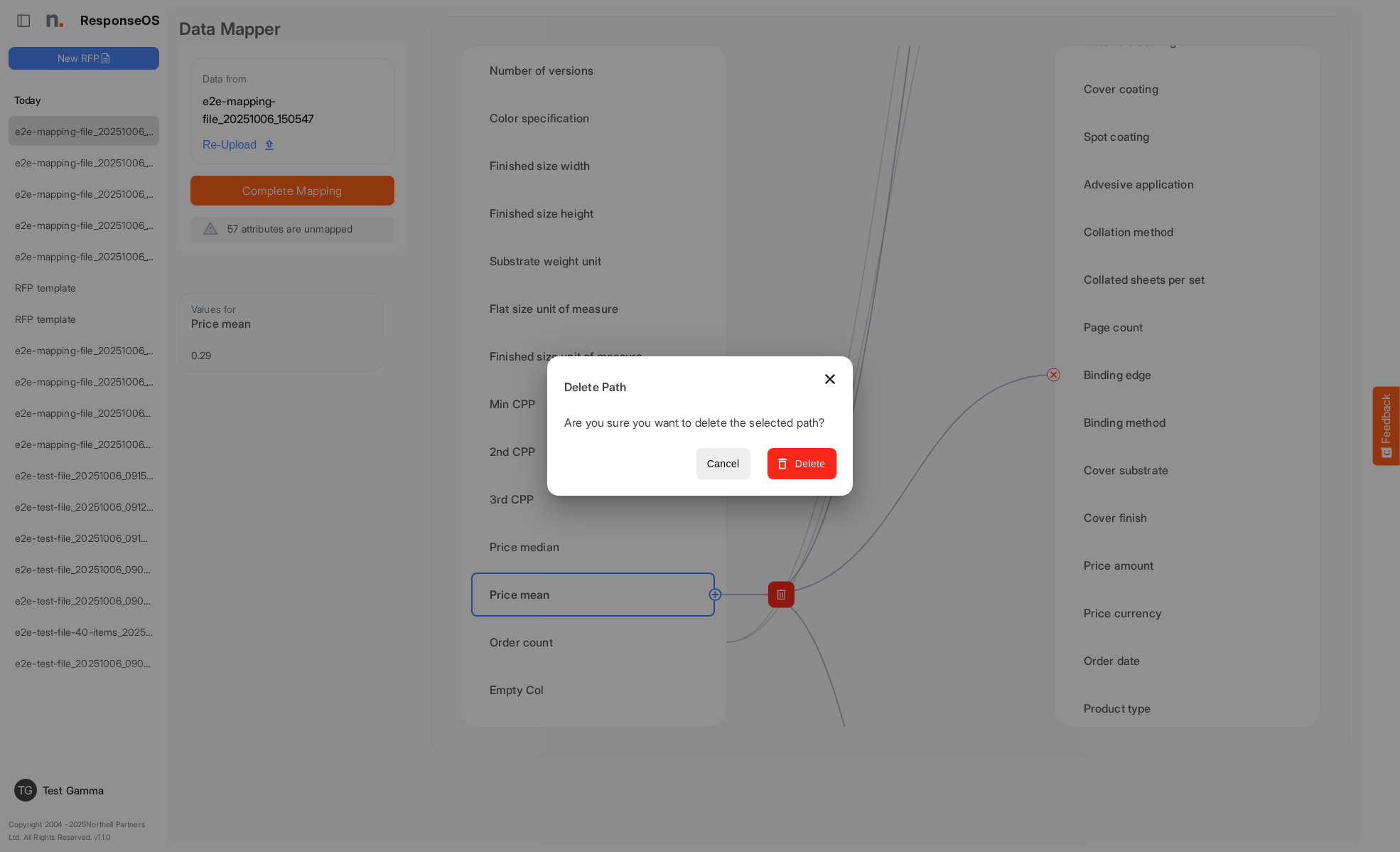
click at [807, 471] on span "Delete" at bounding box center [801, 464] width 48 height 18
click at [597, 642] on div "Order count" at bounding box center [593, 642] width 244 height 44
click at [807, 471] on span "Delete" at bounding box center [801, 464] width 48 height 18
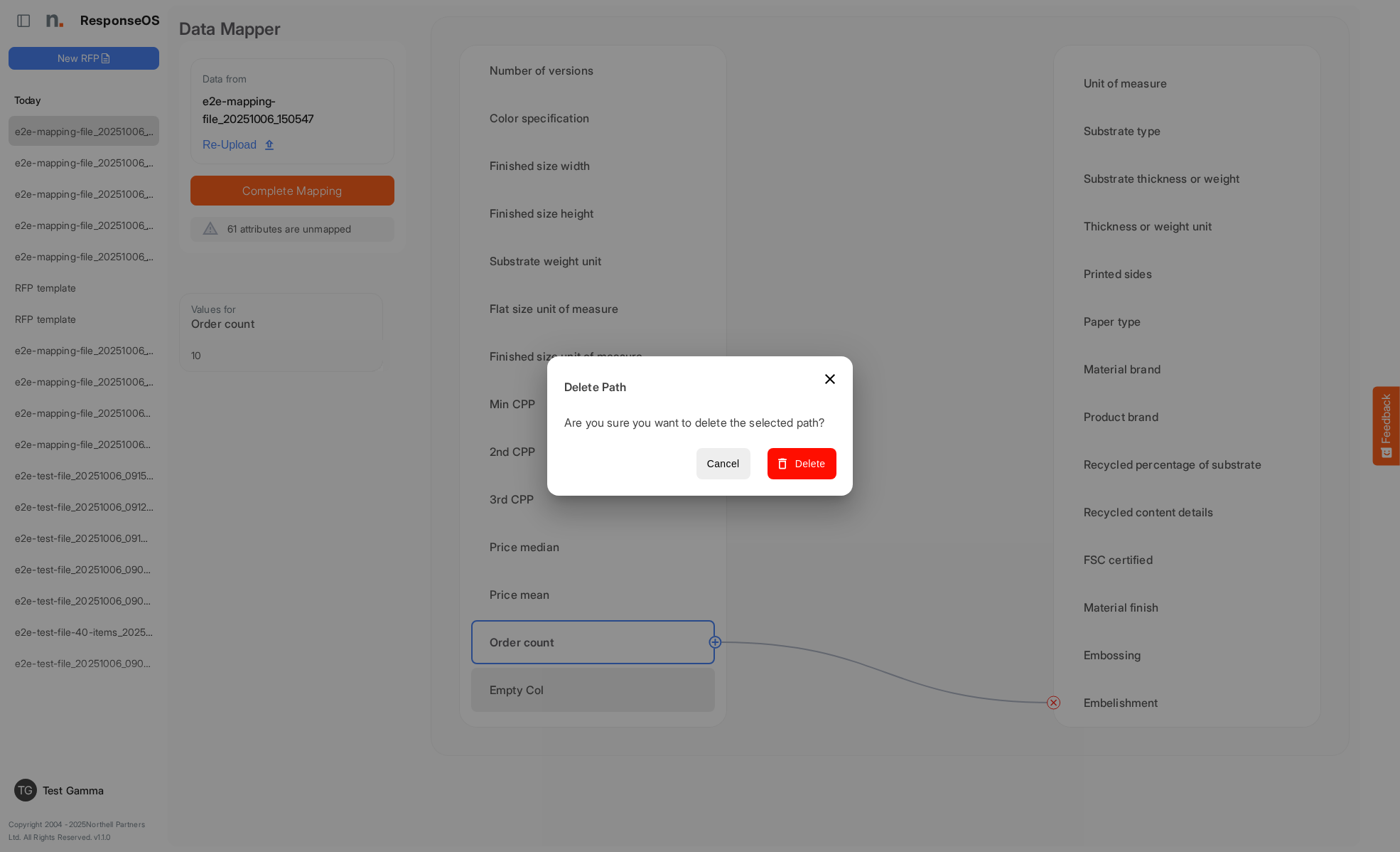
click at [807, 471] on span "Delete" at bounding box center [801, 464] width 48 height 18
click at [597, 690] on div "Empty Col" at bounding box center [593, 690] width 244 height 44
click at [143, 131] on span "dropdownbutton" at bounding box center [142, 132] width 7 height 10
